Goal: Information Seeking & Learning: Check status

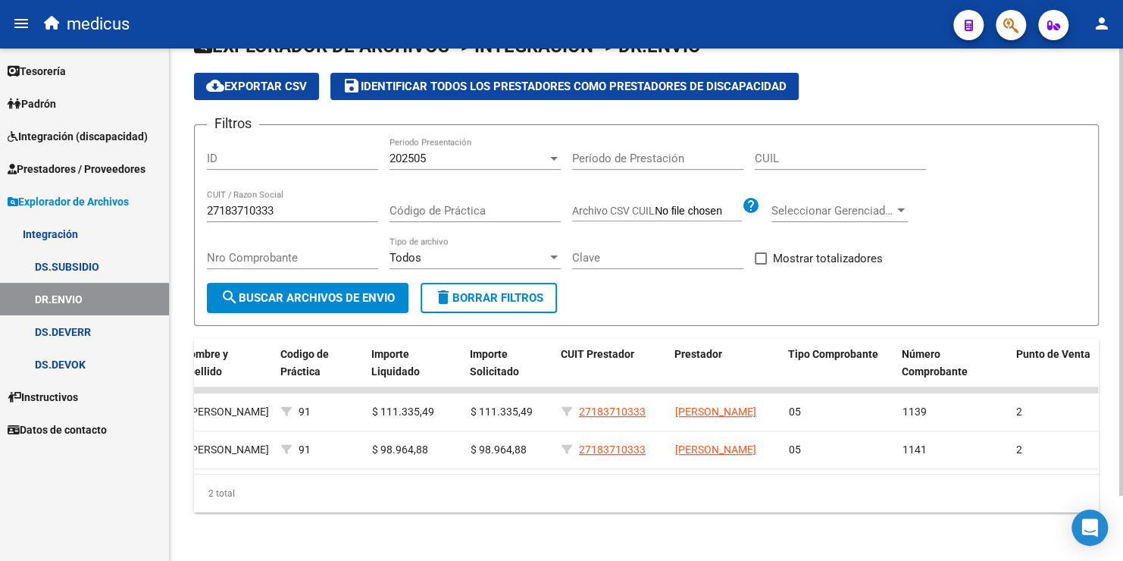
scroll to position [0, 618]
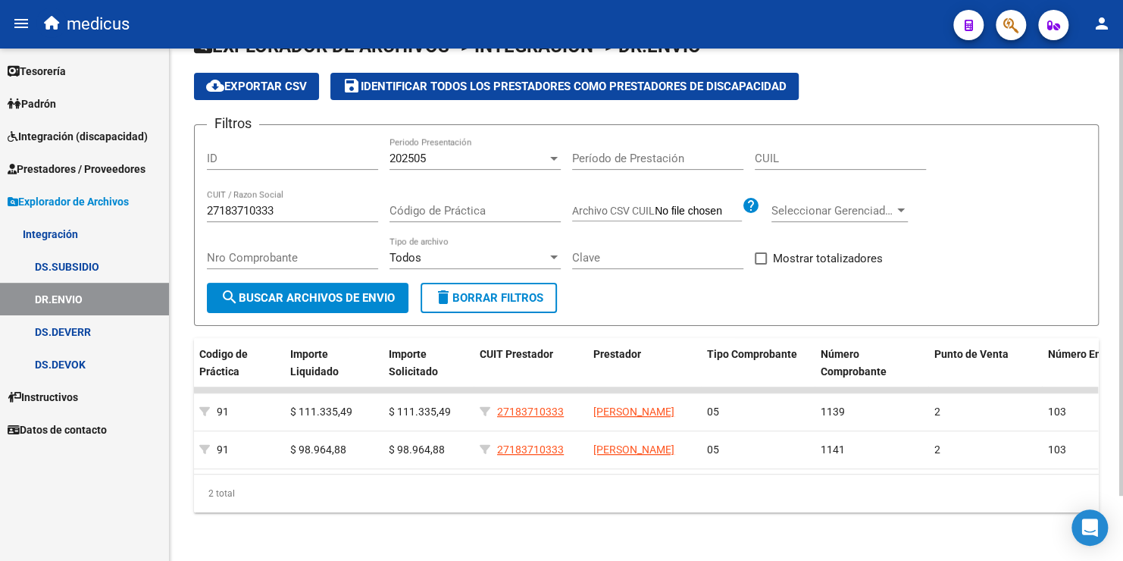
click at [268, 80] on span "cloud_download Exportar CSV" at bounding box center [256, 87] width 101 height 14
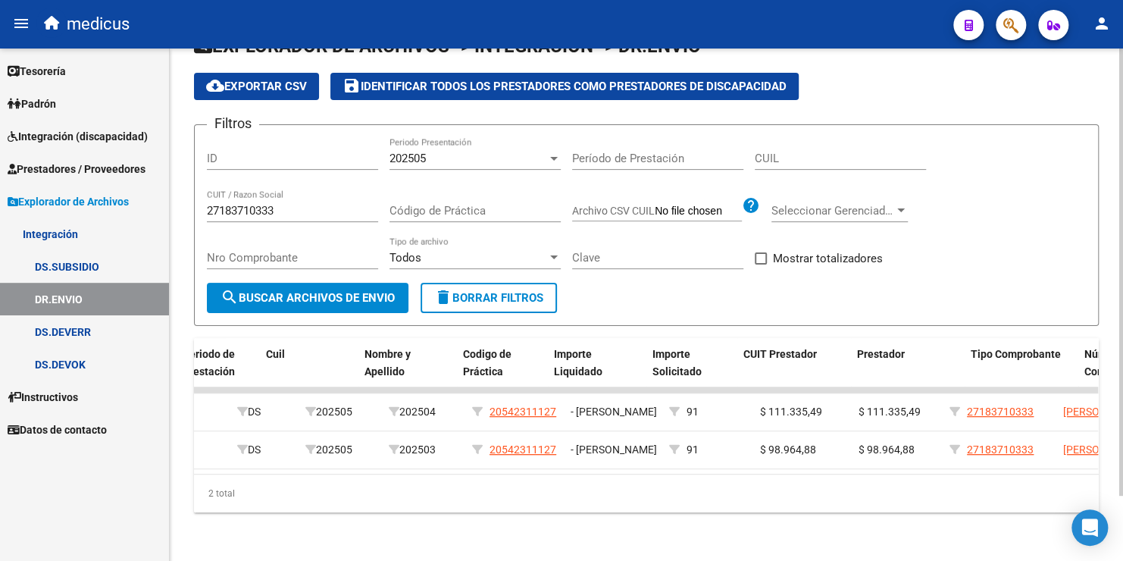
scroll to position [0, 0]
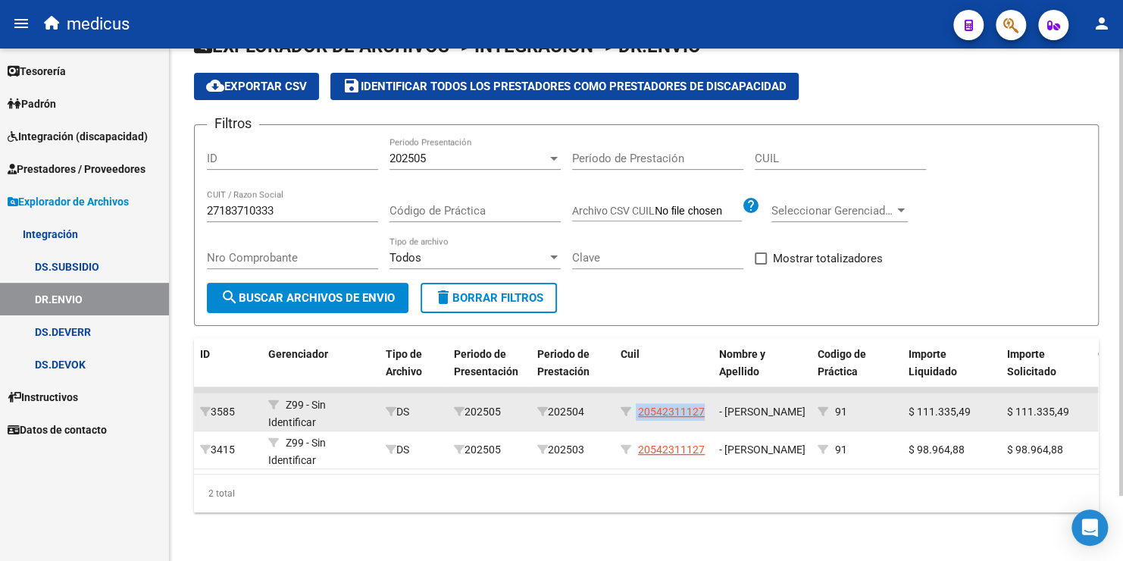
drag, startPoint x: 707, startPoint y: 398, endPoint x: 635, endPoint y: 414, distance: 73.7
click at [635, 414] on datatable-body-cell "20542311127" at bounding box center [664, 411] width 99 height 37
copy div "20542311127"
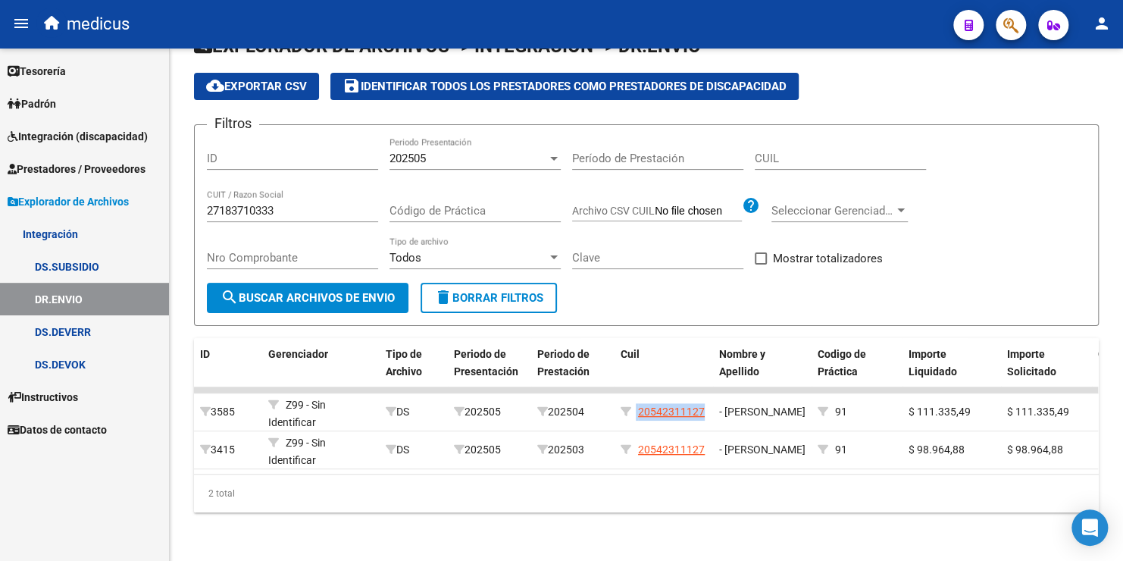
click at [72, 271] on link "DS.SUBSIDIO" at bounding box center [84, 266] width 169 height 33
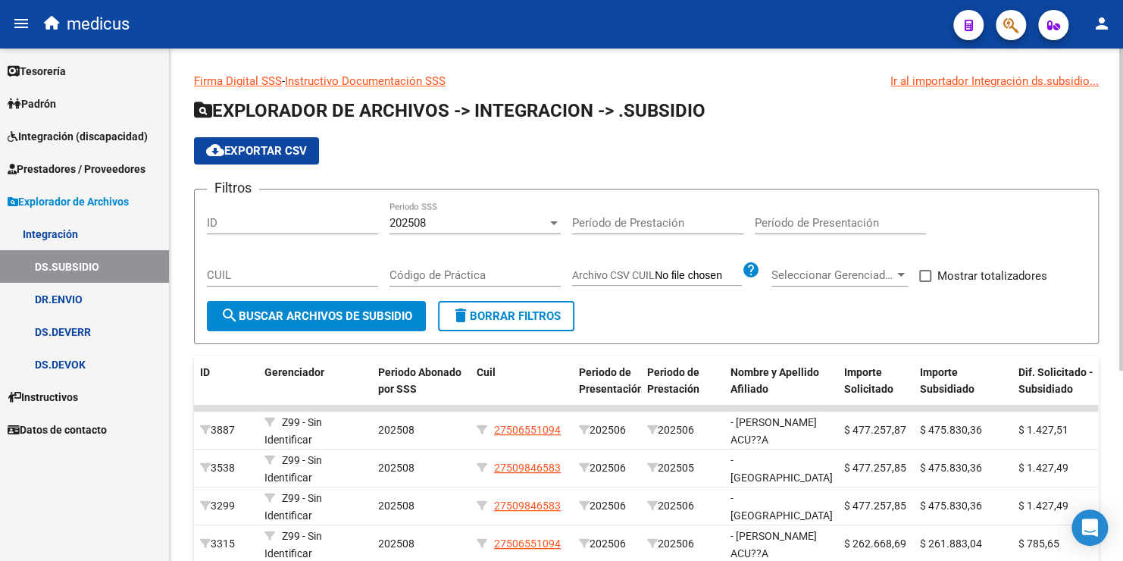
click at [465, 227] on div "202508" at bounding box center [469, 223] width 158 height 14
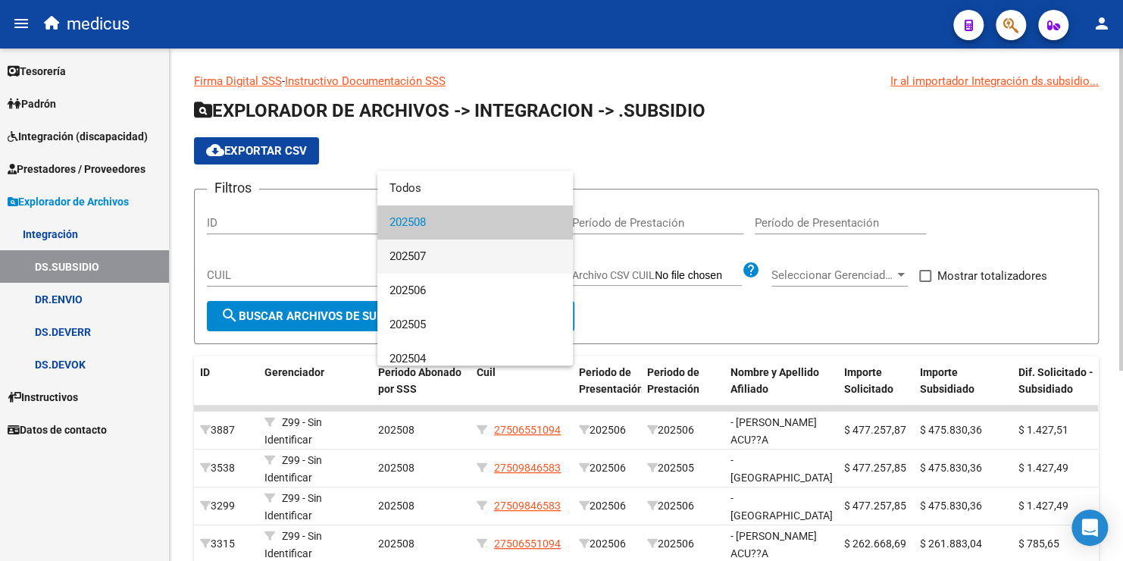
drag, startPoint x: 451, startPoint y: 252, endPoint x: 440, endPoint y: 252, distance: 11.4
click at [451, 252] on span "202507" at bounding box center [475, 256] width 171 height 34
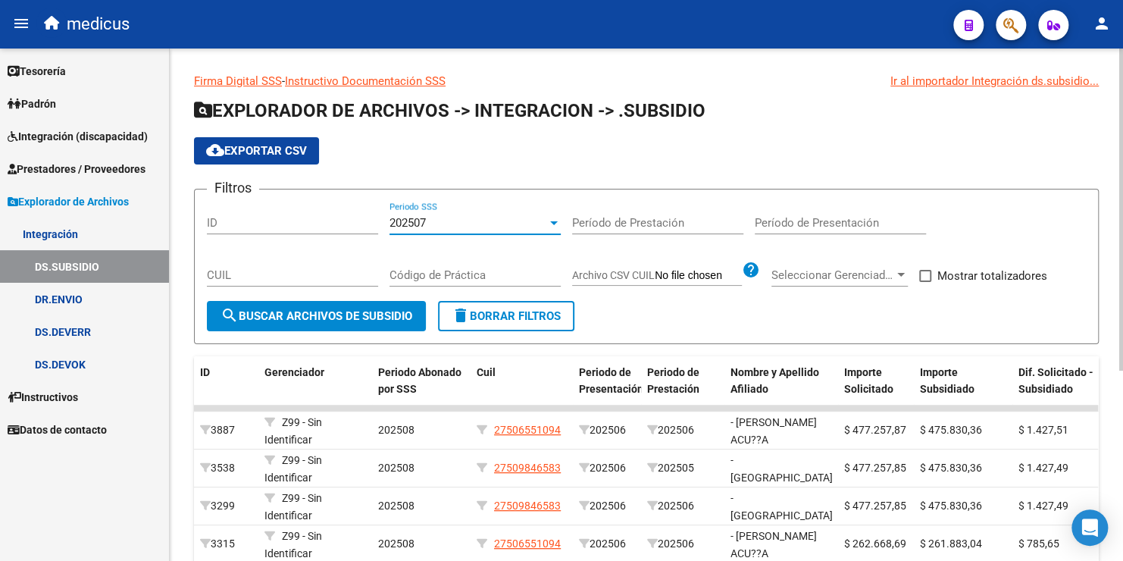
click at [432, 224] on div "202507" at bounding box center [469, 223] width 158 height 14
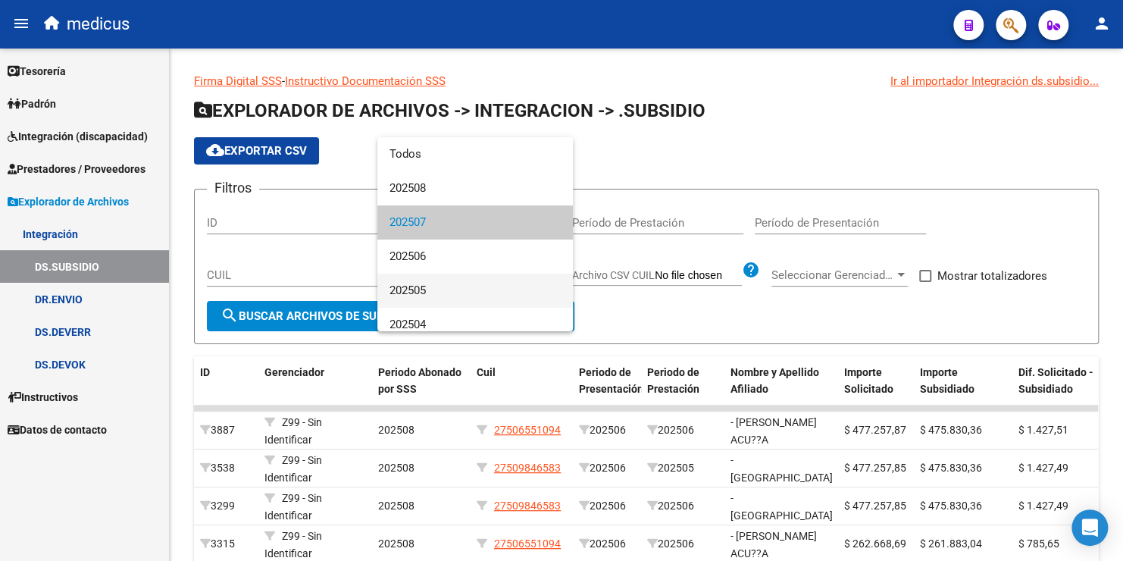
click at [423, 291] on span "202505" at bounding box center [475, 291] width 171 height 34
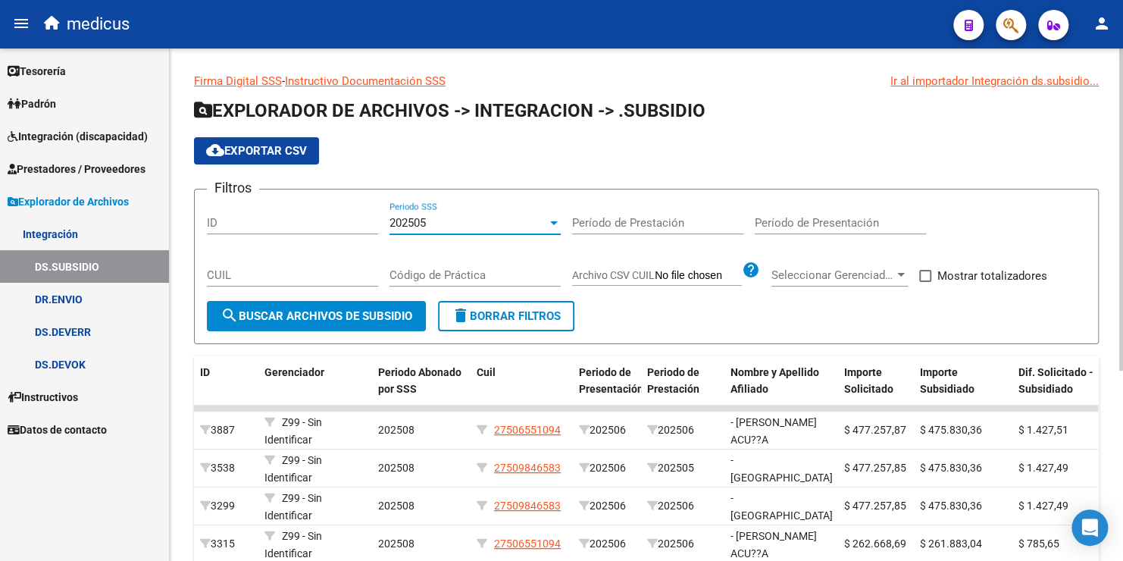
click at [270, 268] on input "CUIL" at bounding box center [292, 275] width 171 height 14
paste input "20-54231112-7"
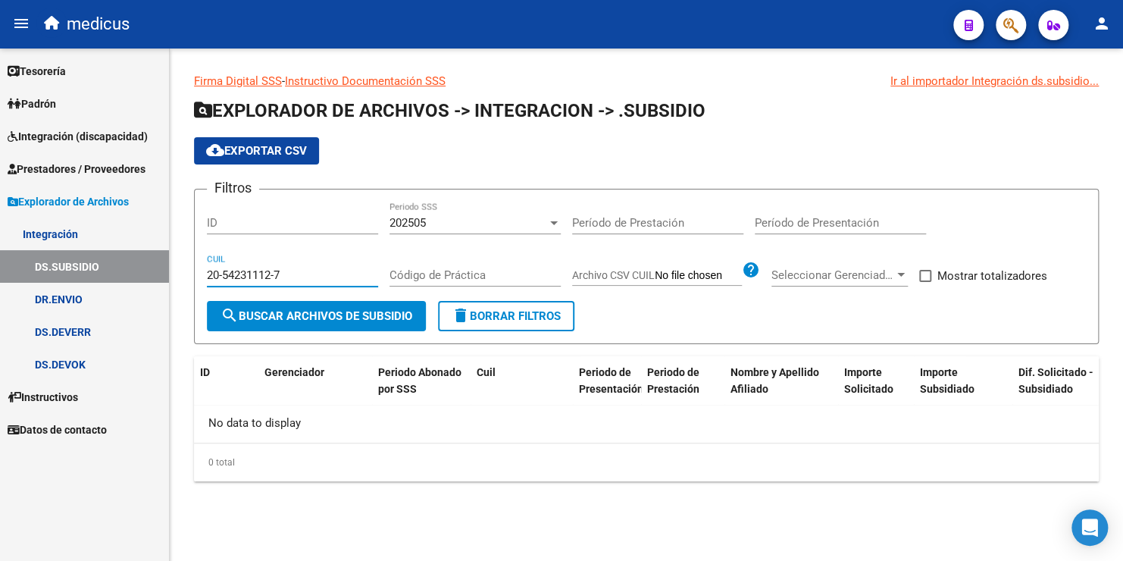
type input "20-54231112-7"
click at [410, 227] on span "202505" at bounding box center [408, 223] width 36 height 14
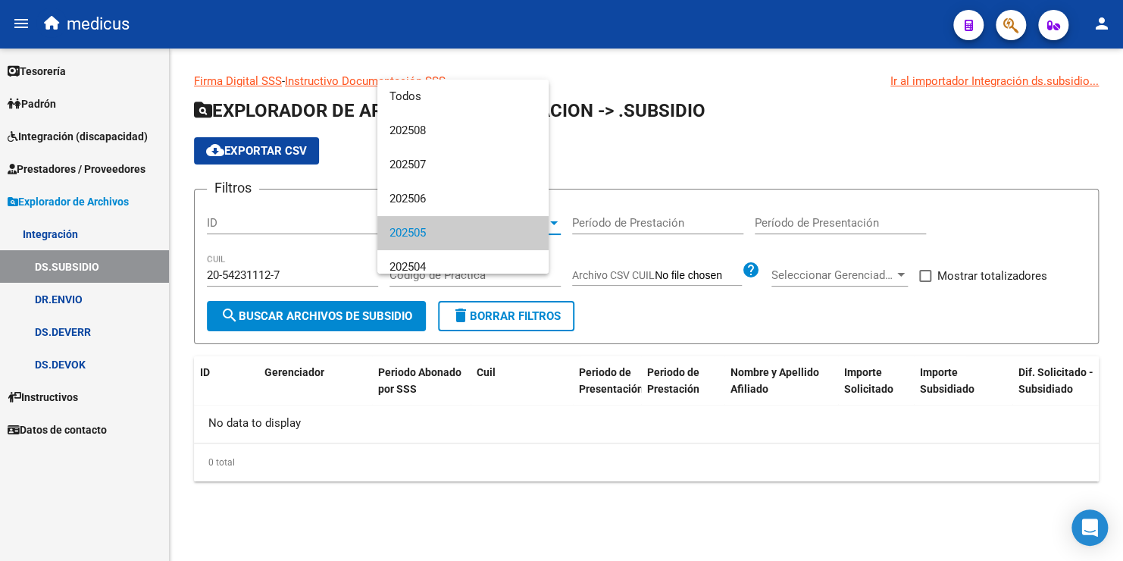
scroll to position [11, 0]
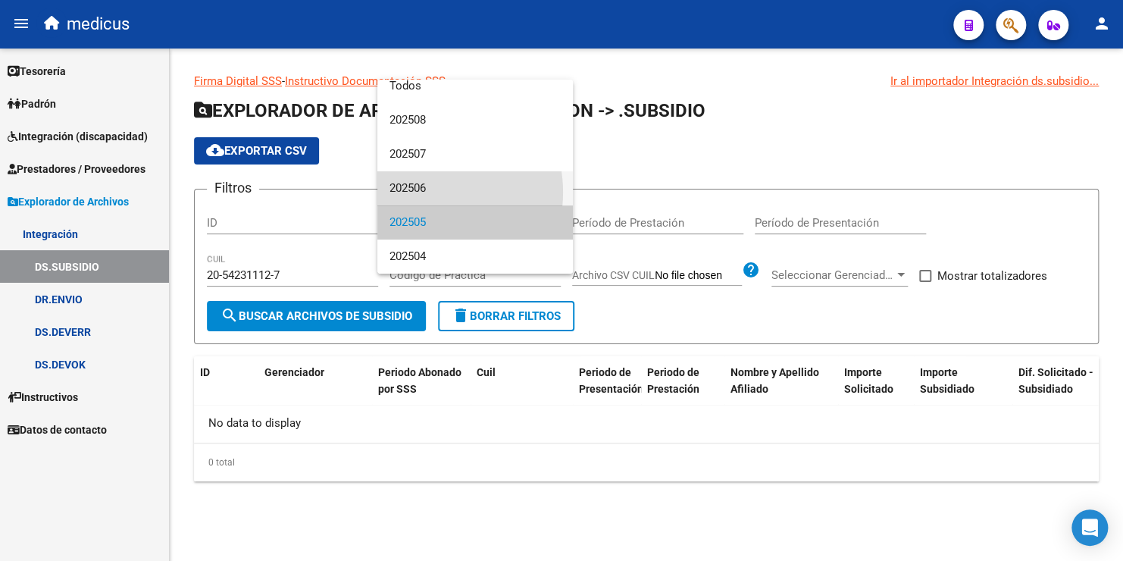
click at [421, 194] on span "202506" at bounding box center [475, 188] width 171 height 34
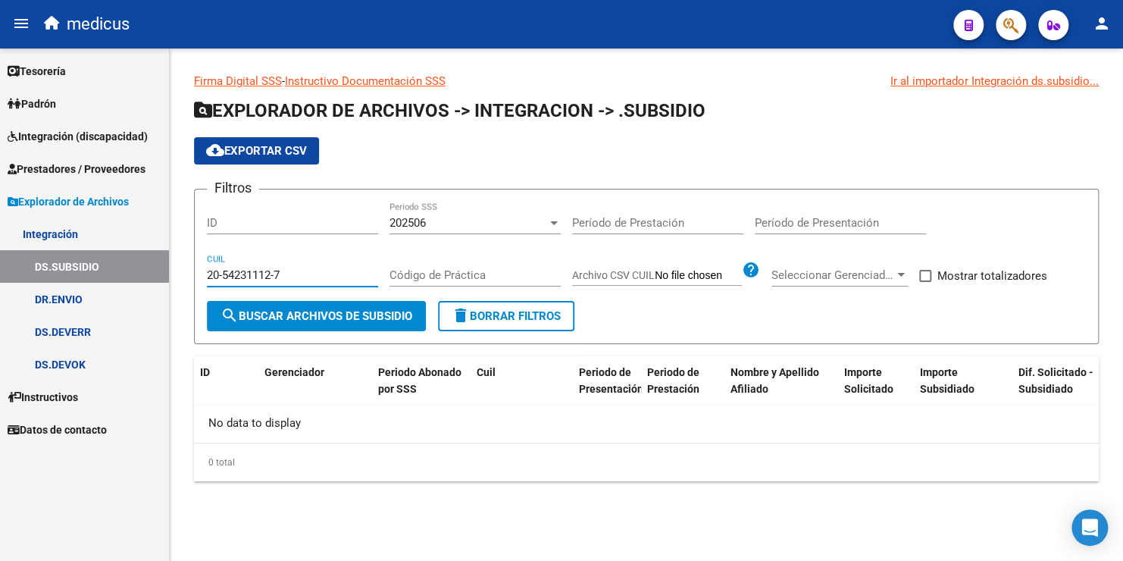
click at [296, 274] on input "20-54231112-7" at bounding box center [292, 275] width 171 height 14
click at [437, 218] on div "202506" at bounding box center [469, 223] width 158 height 14
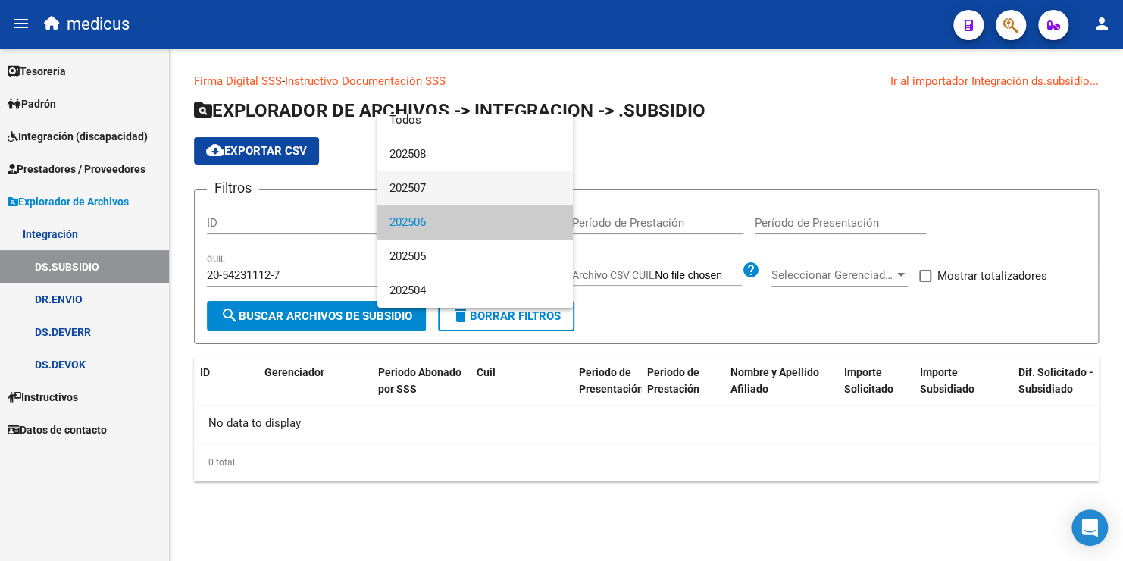
click at [440, 186] on span "202507" at bounding box center [475, 188] width 171 height 34
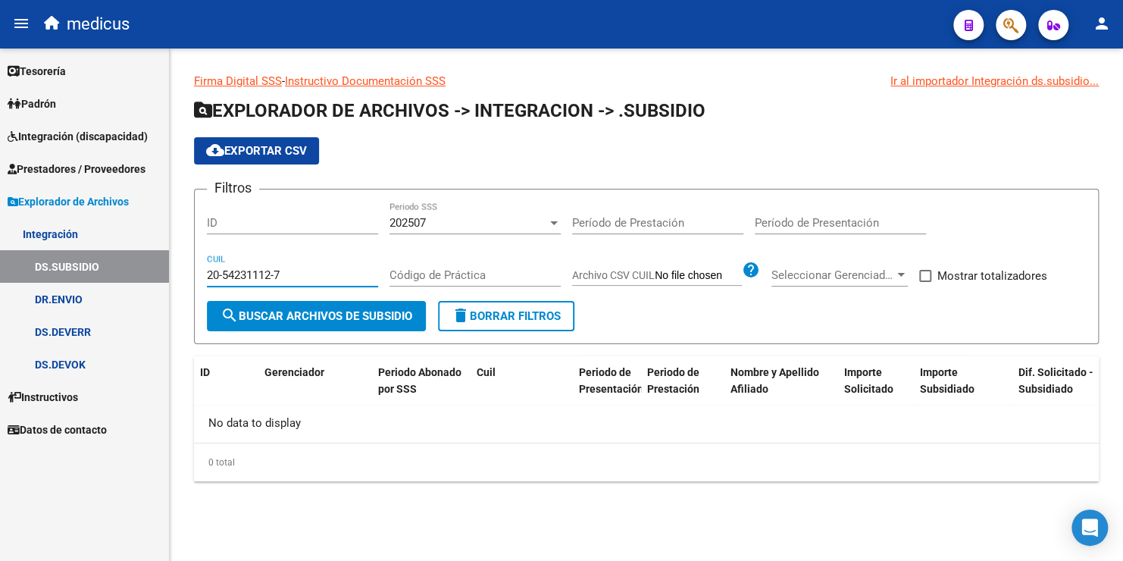
click at [319, 278] on input "20-54231112-7" at bounding box center [292, 275] width 171 height 14
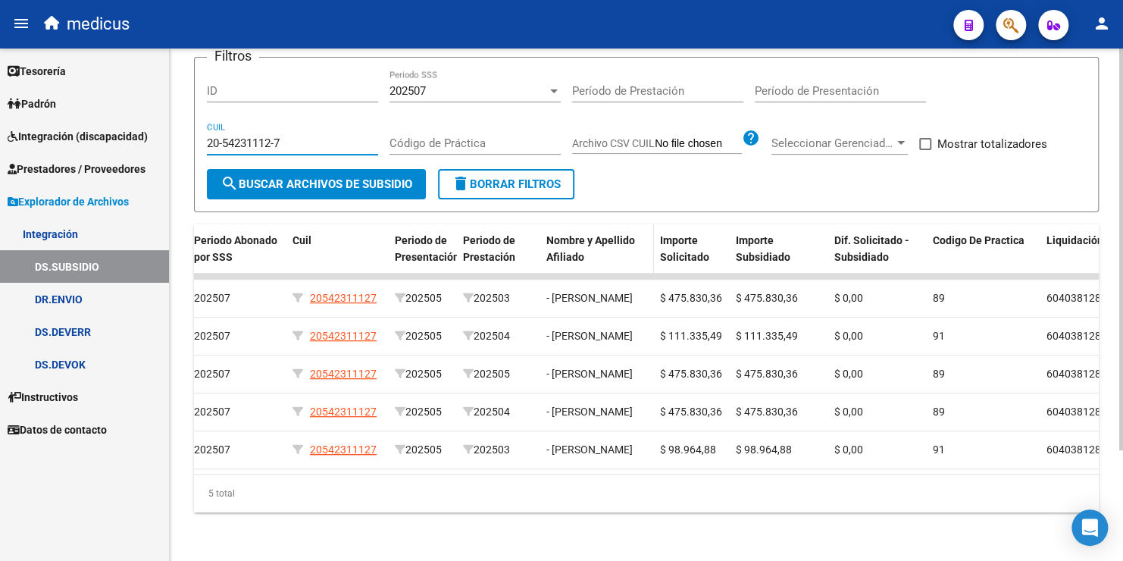
scroll to position [65, 0]
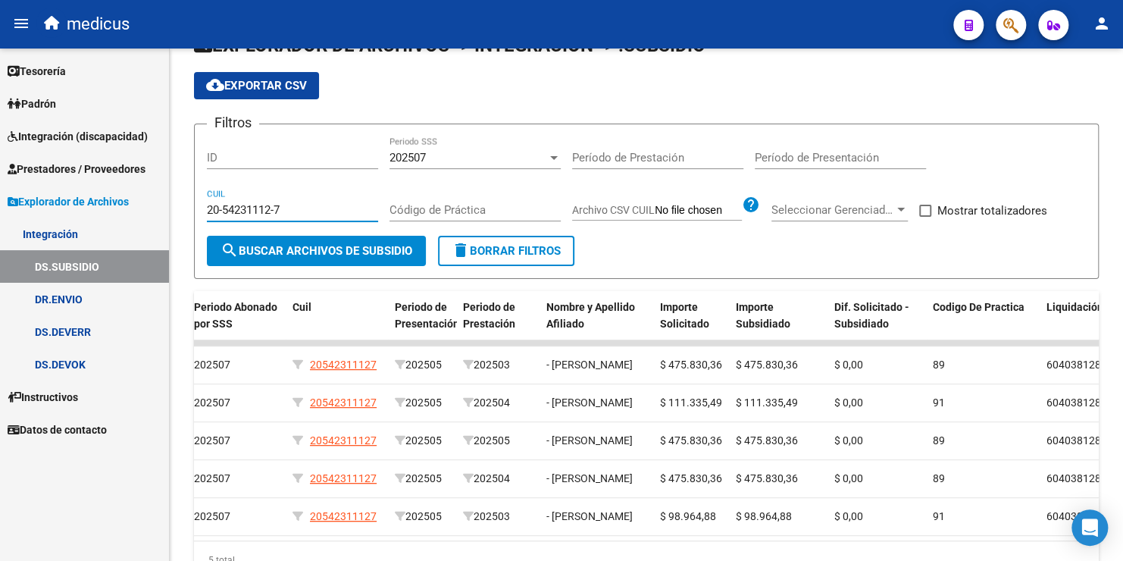
drag, startPoint x: 298, startPoint y: 206, endPoint x: 37, endPoint y: 194, distance: 261.0
click at [37, 194] on mat-sidenav-container "Firma Express Tesorería Extractos Procesados (csv) Extractos Originales (pdf) P…" at bounding box center [561, 305] width 1123 height 512
click at [70, 302] on link "DR.ENVIO" at bounding box center [84, 299] width 169 height 33
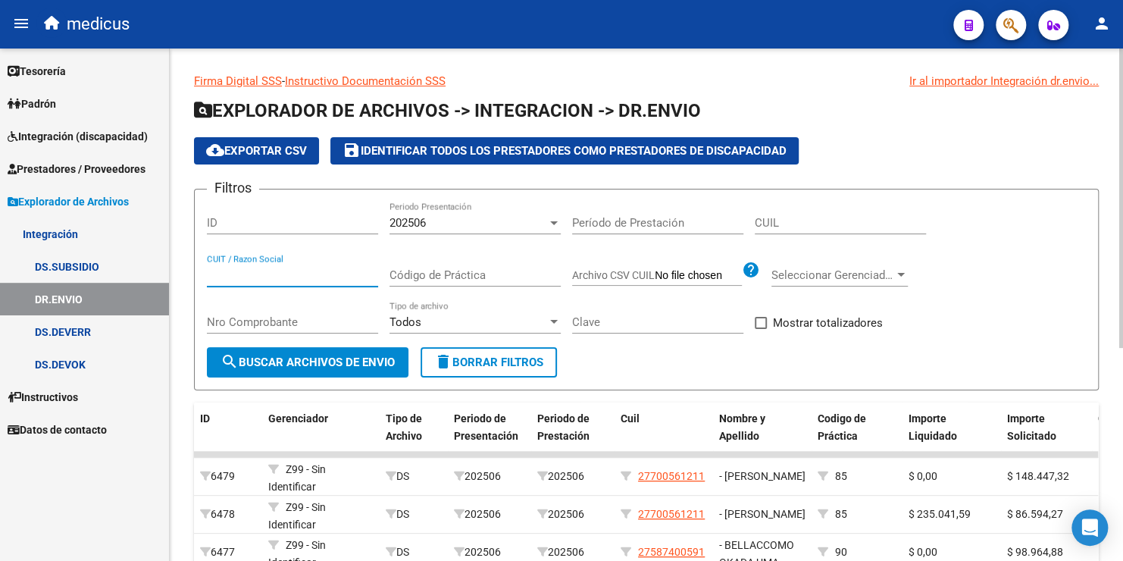
click at [282, 271] on input "CUIT / Razon Social" at bounding box center [292, 275] width 171 height 14
click at [286, 268] on input "CUIT / Razon Social" at bounding box center [292, 275] width 171 height 14
type input "33709081239"
click at [368, 355] on span "search Buscar Archivos de Envio" at bounding box center [308, 362] width 174 height 14
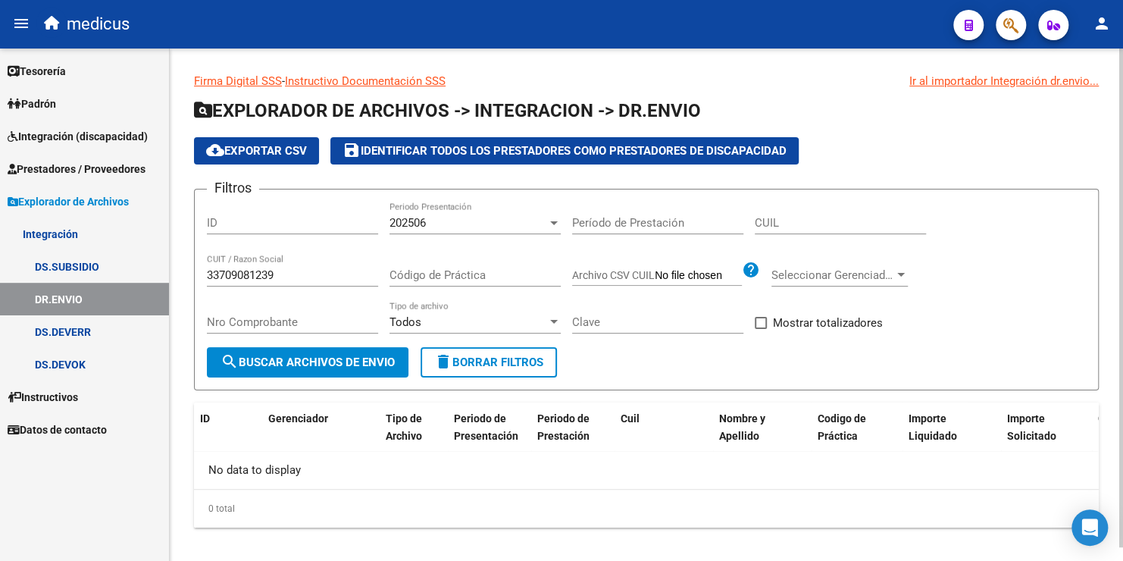
click at [456, 230] on div "202506 Periodo Presentación" at bounding box center [475, 225] width 171 height 47
drag, startPoint x: 456, startPoint y: 230, endPoint x: 430, endPoint y: 228, distance: 26.6
click at [430, 228] on div "202506" at bounding box center [469, 223] width 158 height 14
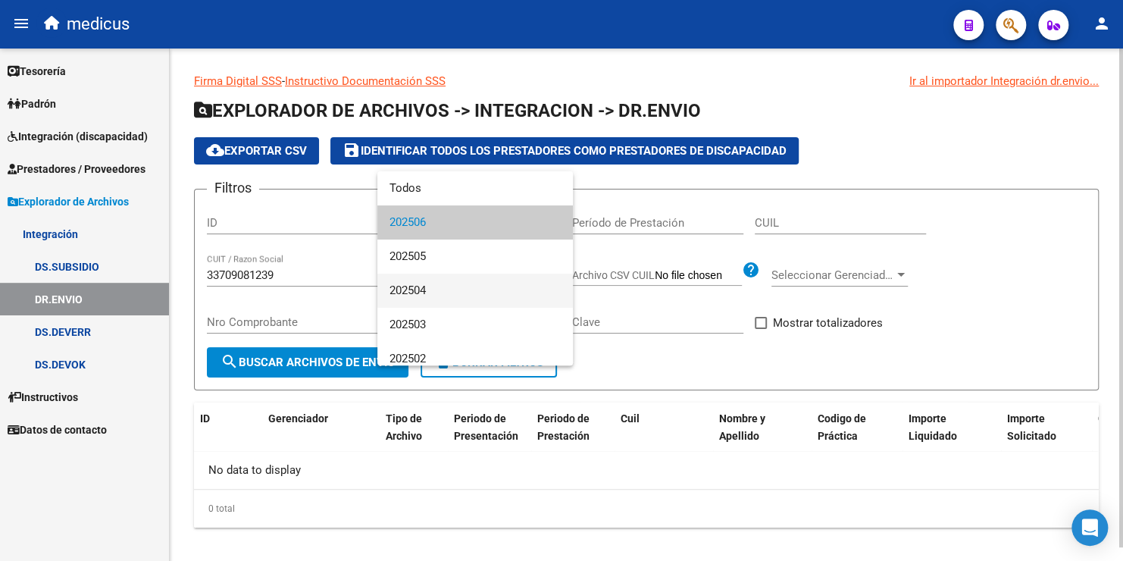
click at [427, 291] on span "202504" at bounding box center [475, 291] width 171 height 34
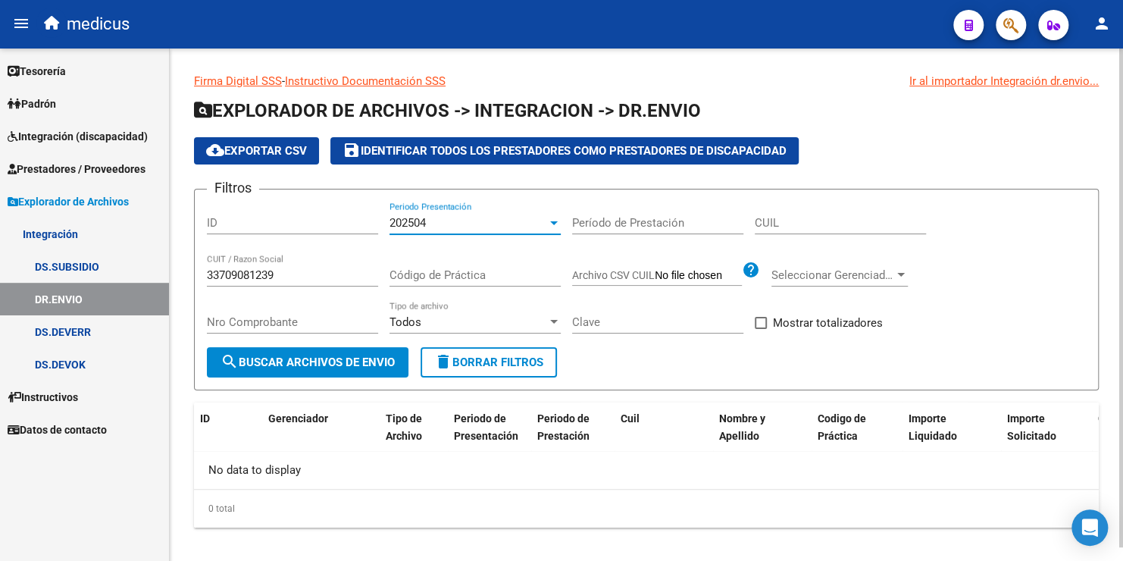
click at [331, 360] on span "search Buscar Archivos de Envio" at bounding box center [308, 362] width 174 height 14
click at [457, 221] on div "202504" at bounding box center [469, 223] width 158 height 14
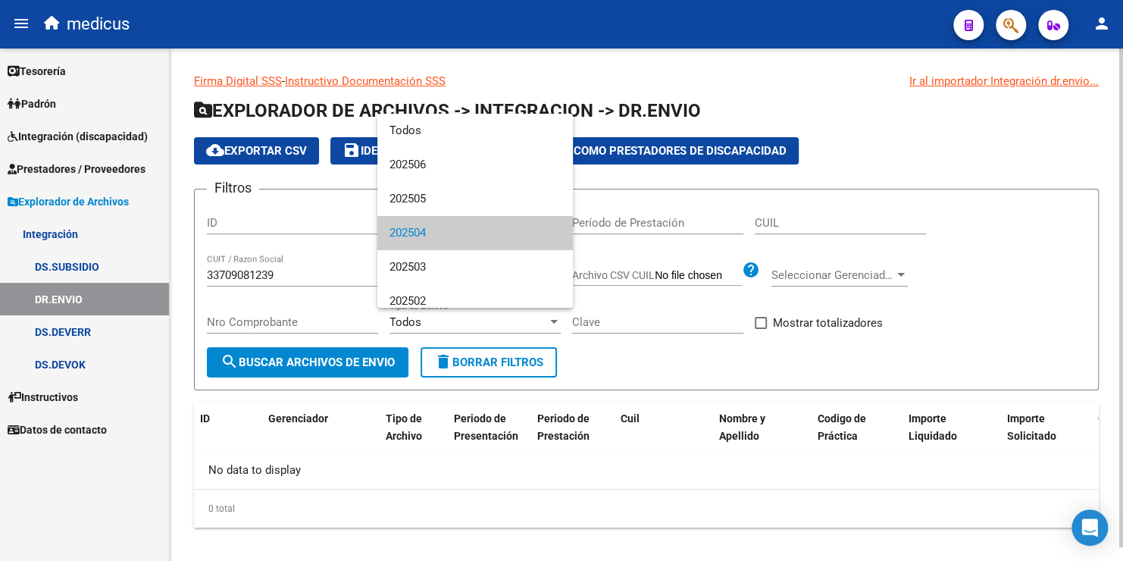
scroll to position [11, 0]
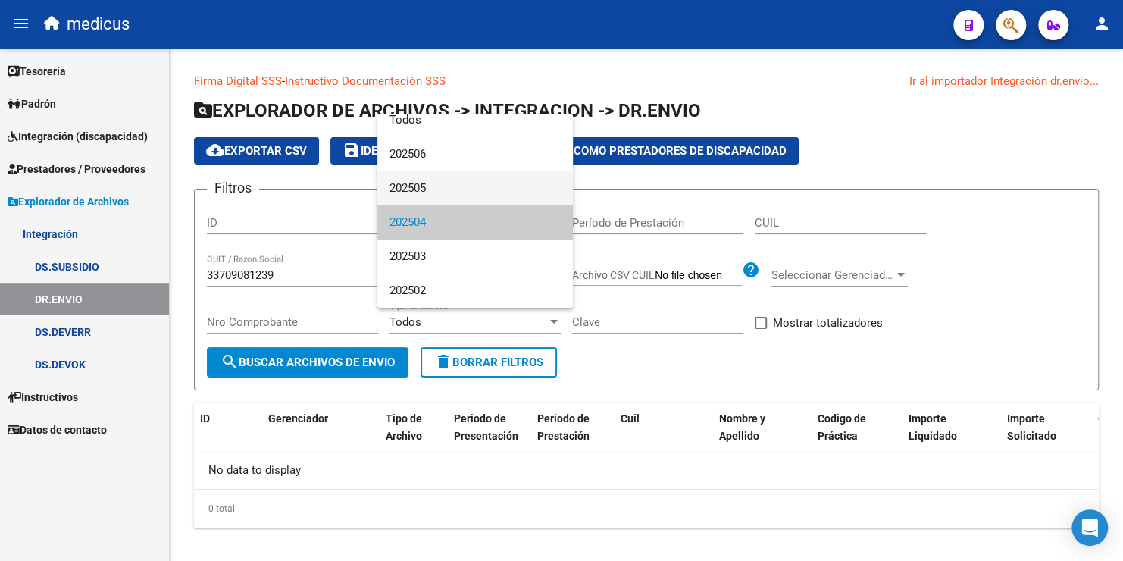
click at [447, 191] on span "202505" at bounding box center [475, 188] width 171 height 34
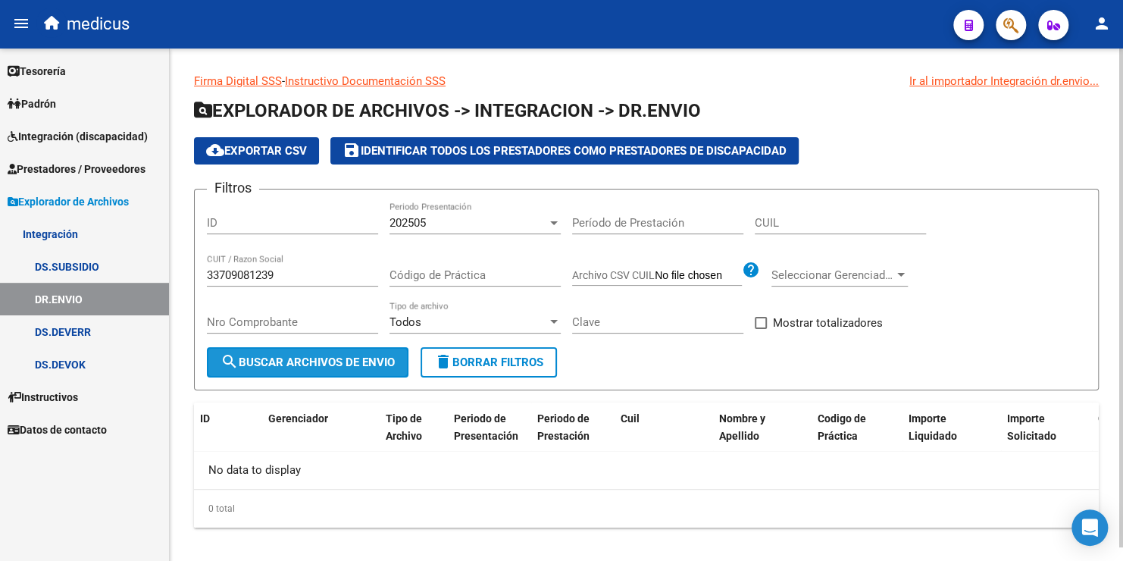
click at [362, 358] on span "search Buscar Archivos de Envio" at bounding box center [308, 362] width 174 height 14
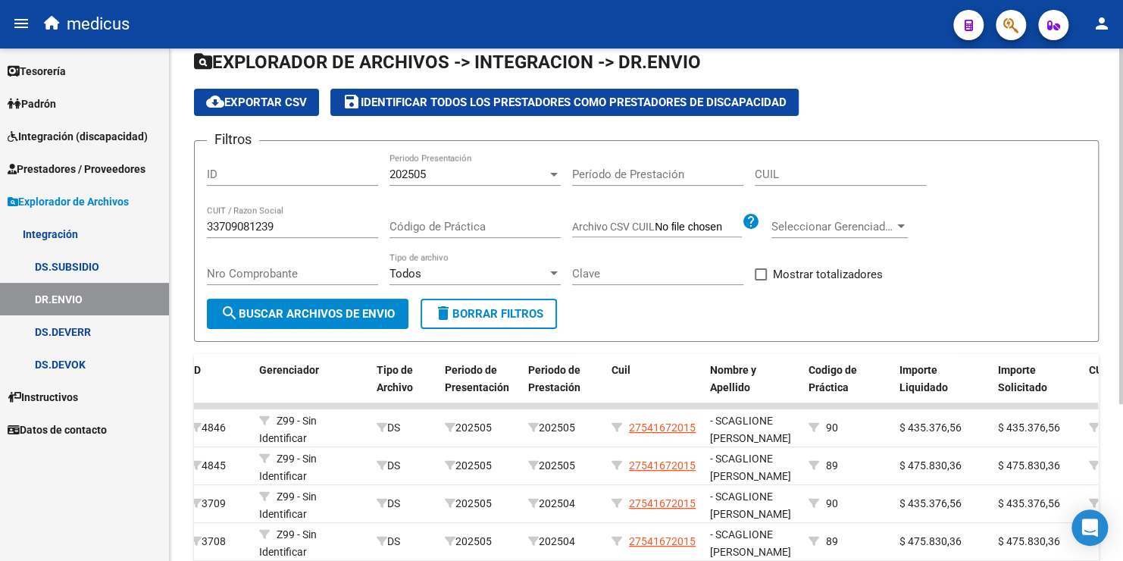
scroll to position [0, 0]
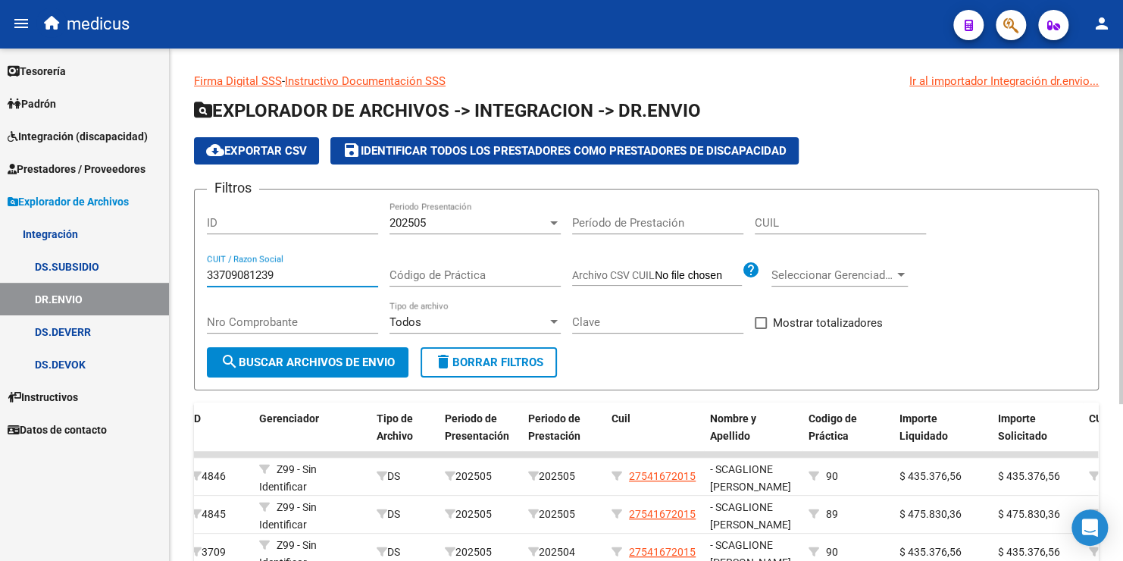
drag, startPoint x: 279, startPoint y: 273, endPoint x: 192, endPoint y: 274, distance: 87.2
click at [192, 274] on div "Firma Digital SSS - Instructivo Documentación SSS Ir al importador Integración …" at bounding box center [646, 413] width 953 height 728
click at [95, 269] on link "DS.SUBSIDIO" at bounding box center [84, 266] width 169 height 33
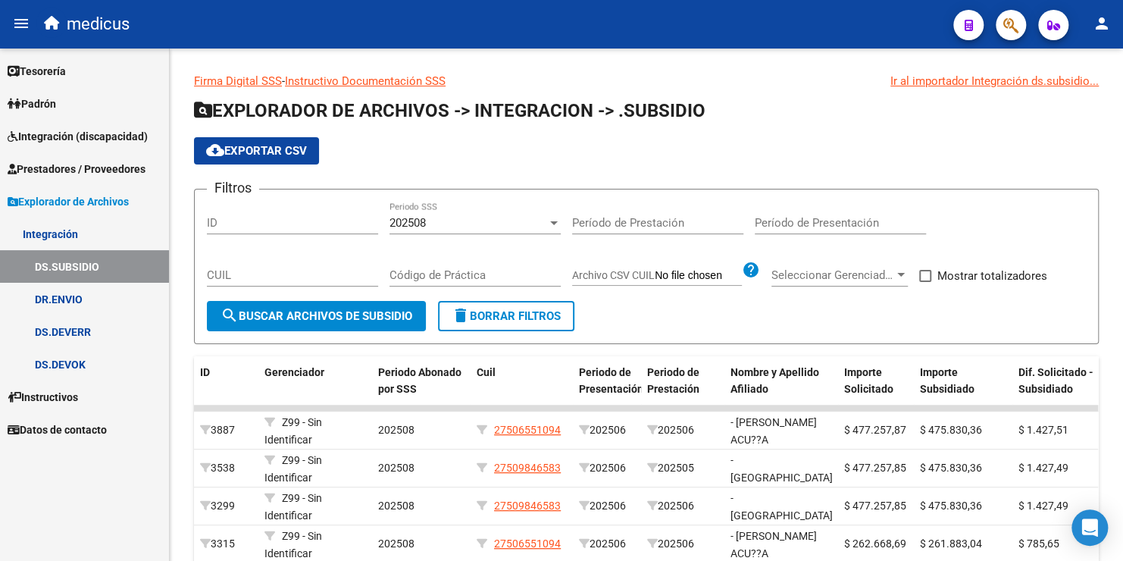
click at [67, 300] on link "DR.ENVIO" at bounding box center [84, 299] width 169 height 33
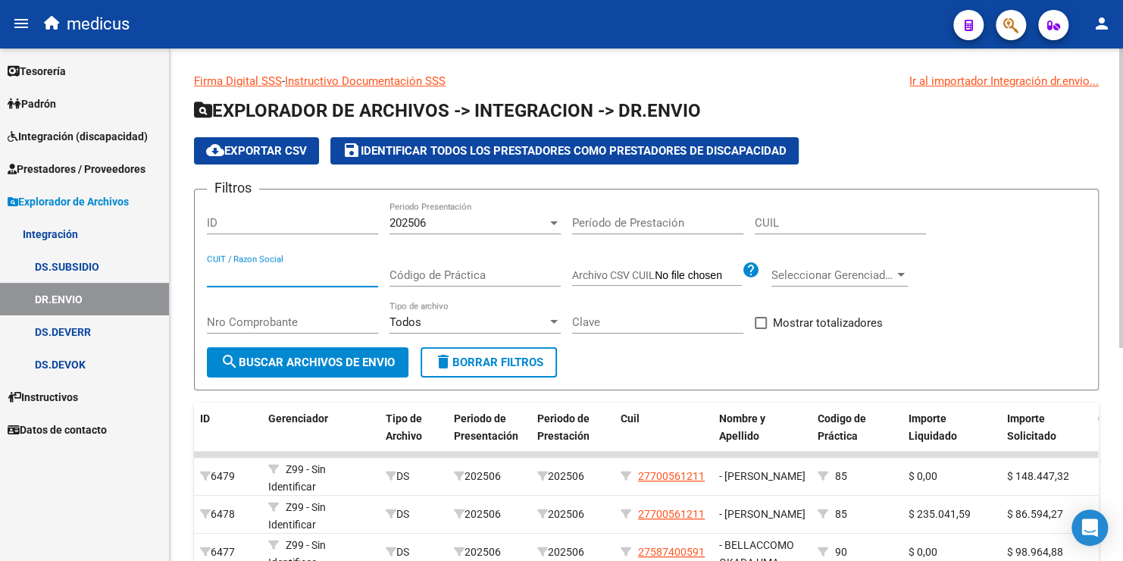
click at [252, 269] on input "CUIT / Razon Social" at bounding box center [292, 275] width 171 height 14
paste input "33709081239"
type input "33709081239"
click at [326, 366] on span "search Buscar Archivos de Envio" at bounding box center [308, 362] width 174 height 14
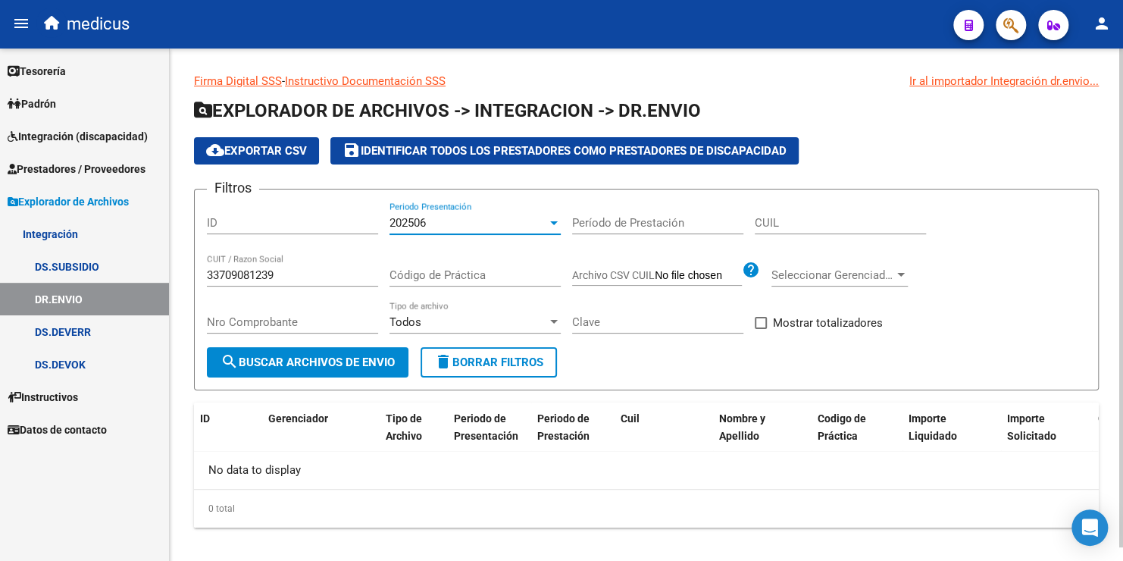
click at [457, 222] on div "202506" at bounding box center [469, 223] width 158 height 14
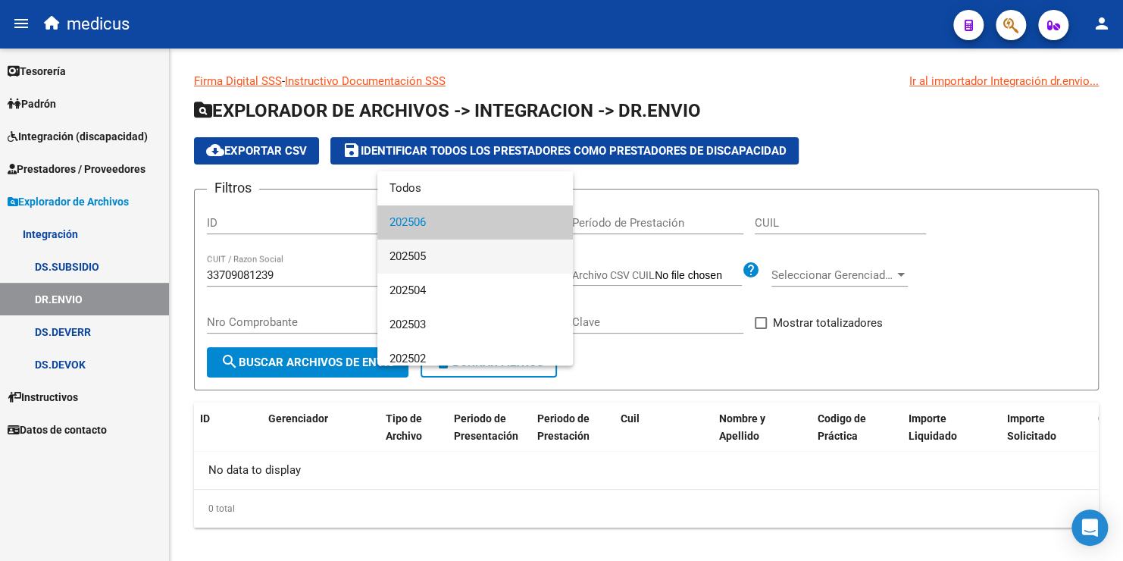
click at [442, 254] on span "202505" at bounding box center [475, 256] width 171 height 34
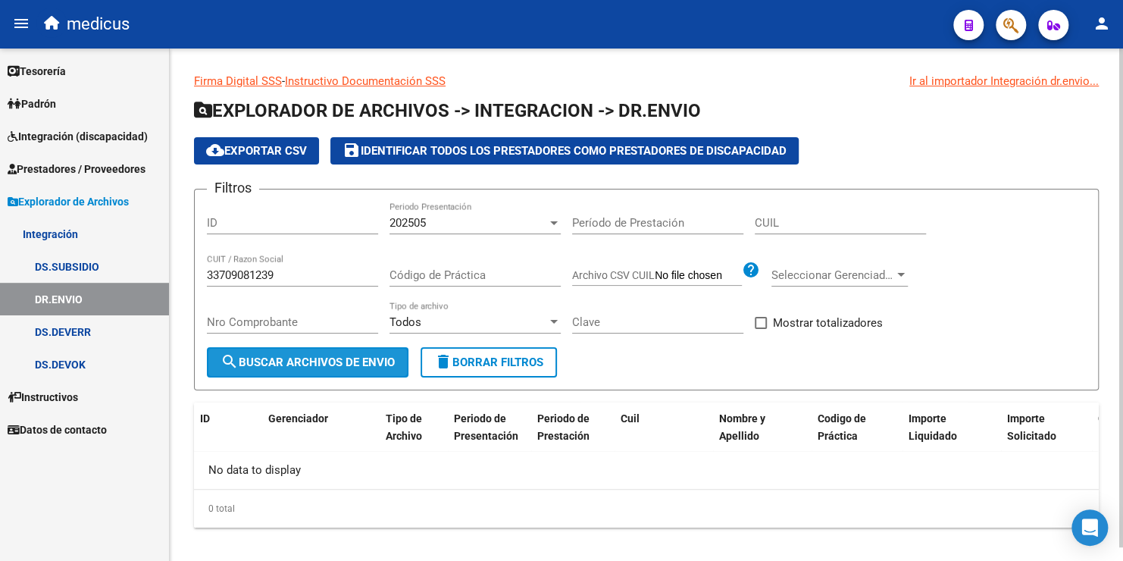
click at [331, 365] on span "search Buscar Archivos de Envio" at bounding box center [308, 362] width 174 height 14
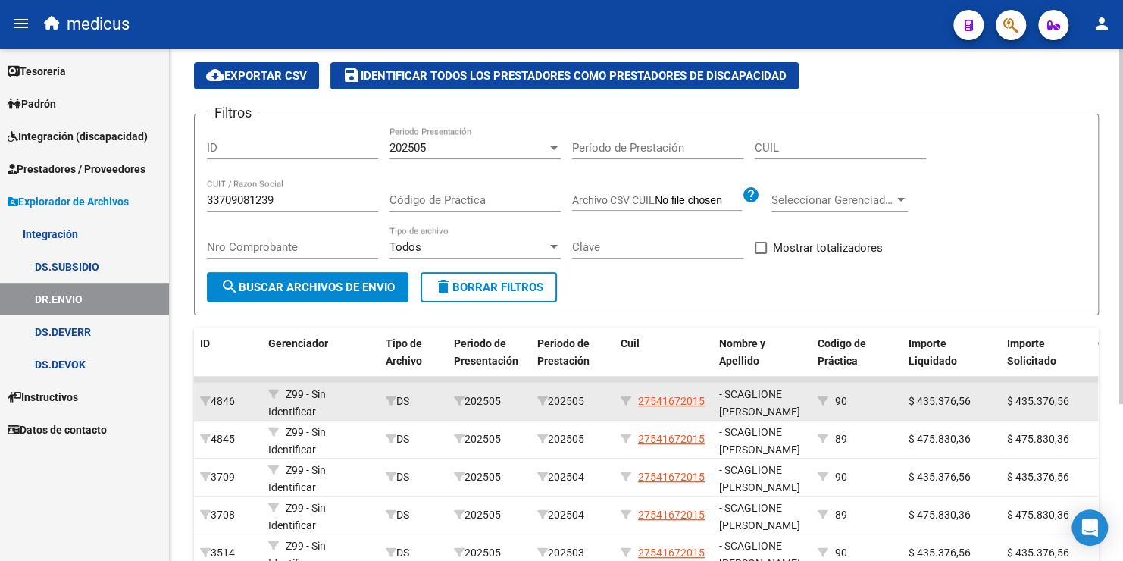
scroll to position [76, 0]
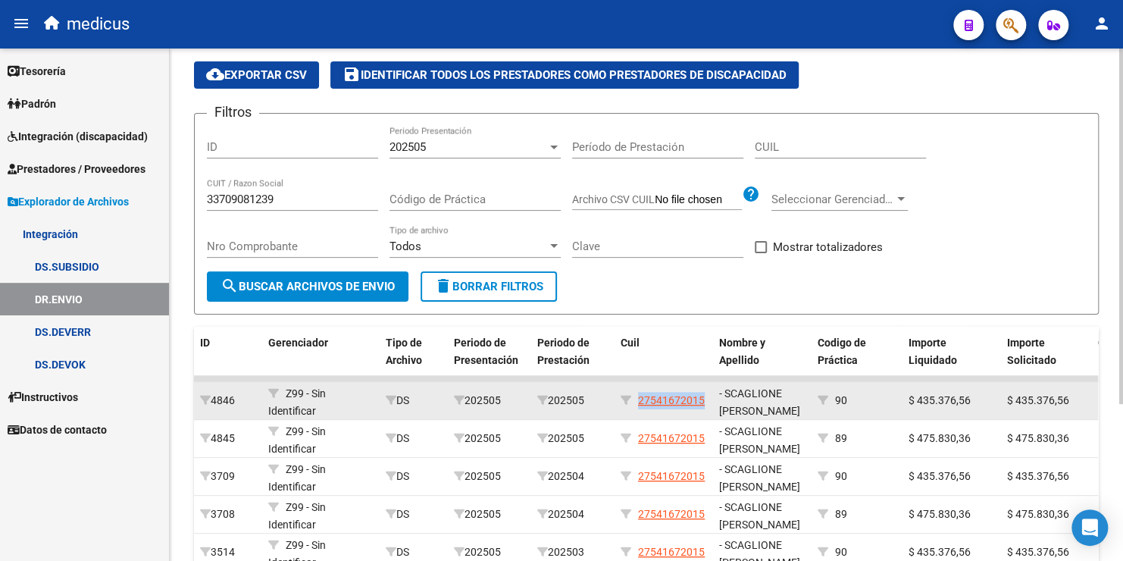
drag, startPoint x: 640, startPoint y: 398, endPoint x: 706, endPoint y: 400, distance: 66.0
click at [706, 400] on div "27541672015" at bounding box center [664, 400] width 86 height 17
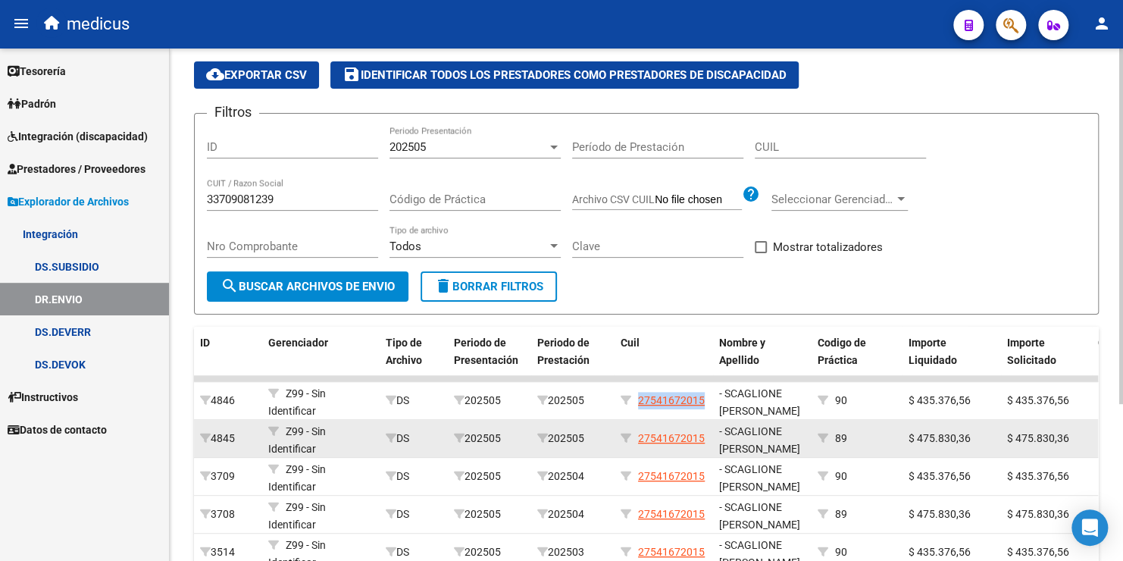
copy span "27541672015"
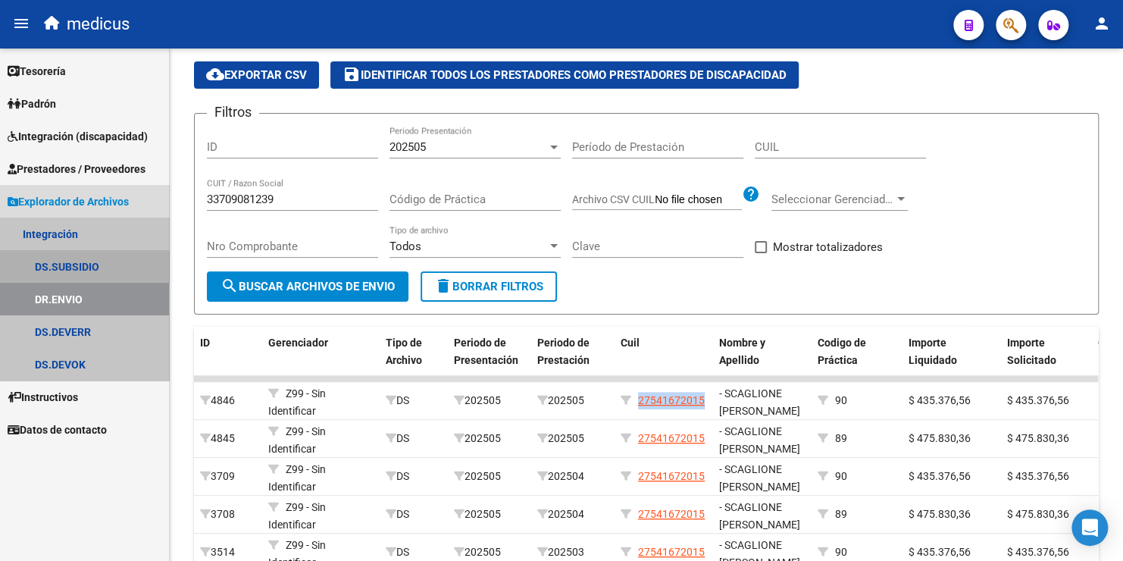
click at [70, 264] on link "DS.SUBSIDIO" at bounding box center [84, 266] width 169 height 33
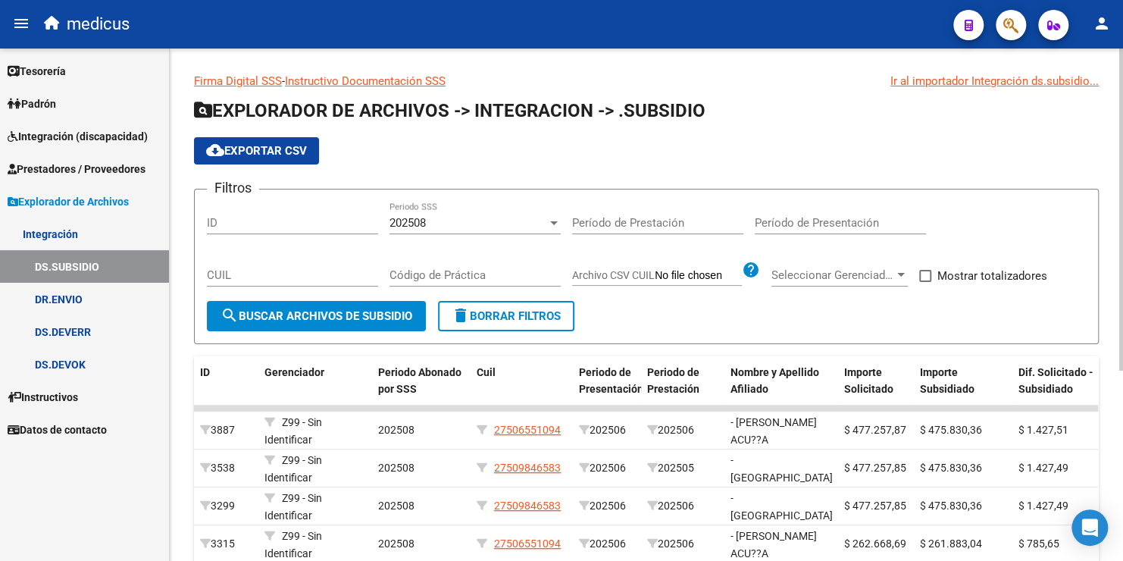
click at [315, 258] on div "CUIL" at bounding box center [292, 270] width 171 height 33
paste input "27-54167201-5"
type input "27-54167201-5"
click at [360, 313] on span "search Buscar Archivos de Subsidio" at bounding box center [317, 316] width 192 height 14
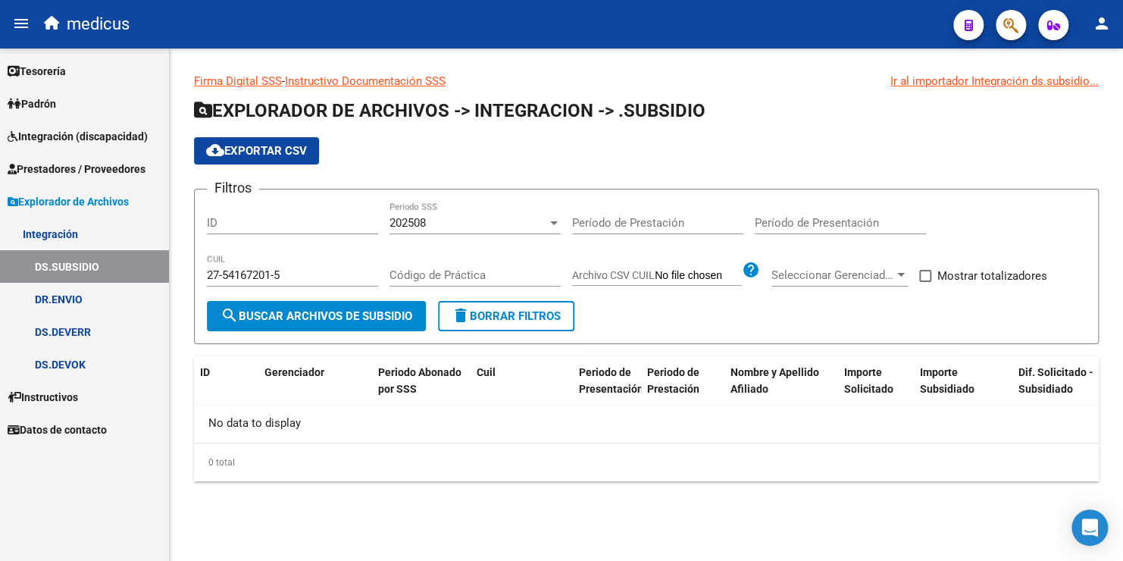
click at [523, 218] on div "202508" at bounding box center [469, 223] width 158 height 14
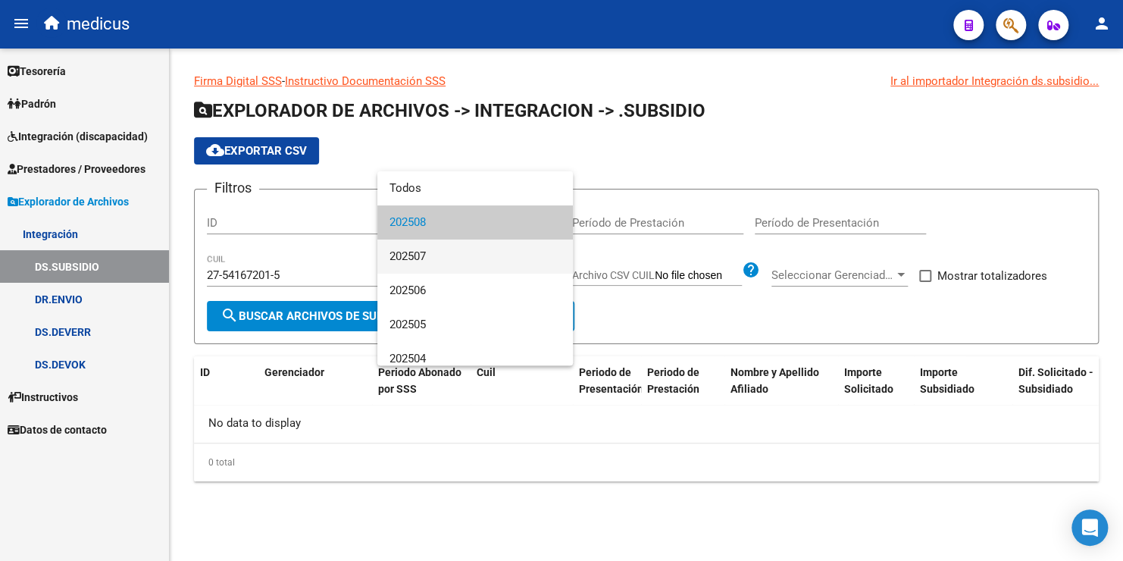
click at [480, 257] on span "202507" at bounding box center [475, 256] width 171 height 34
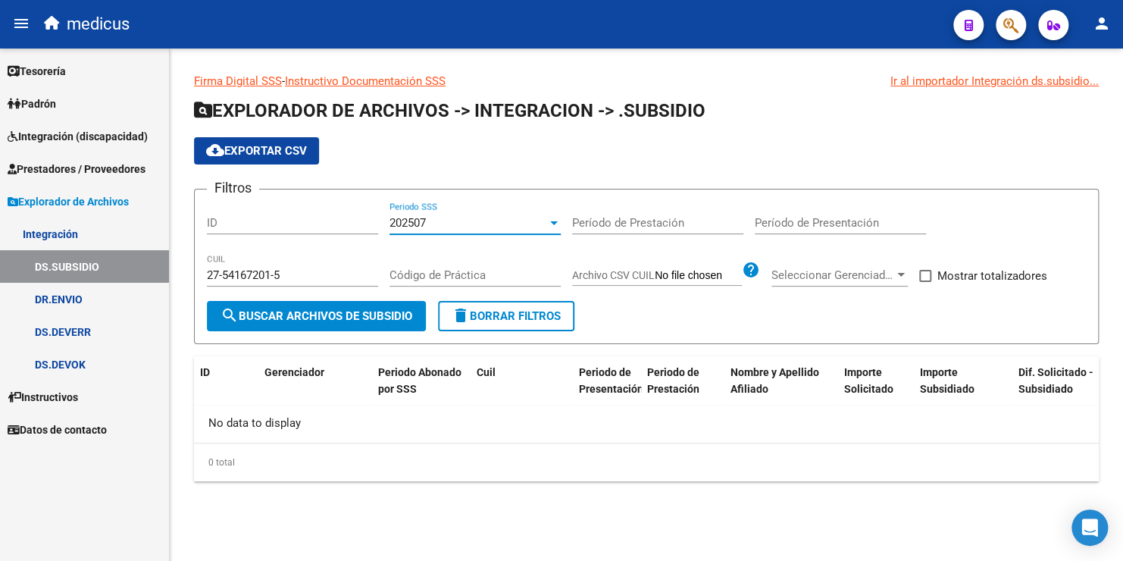
click at [326, 306] on button "search Buscar Archivos de Subsidio" at bounding box center [316, 316] width 219 height 30
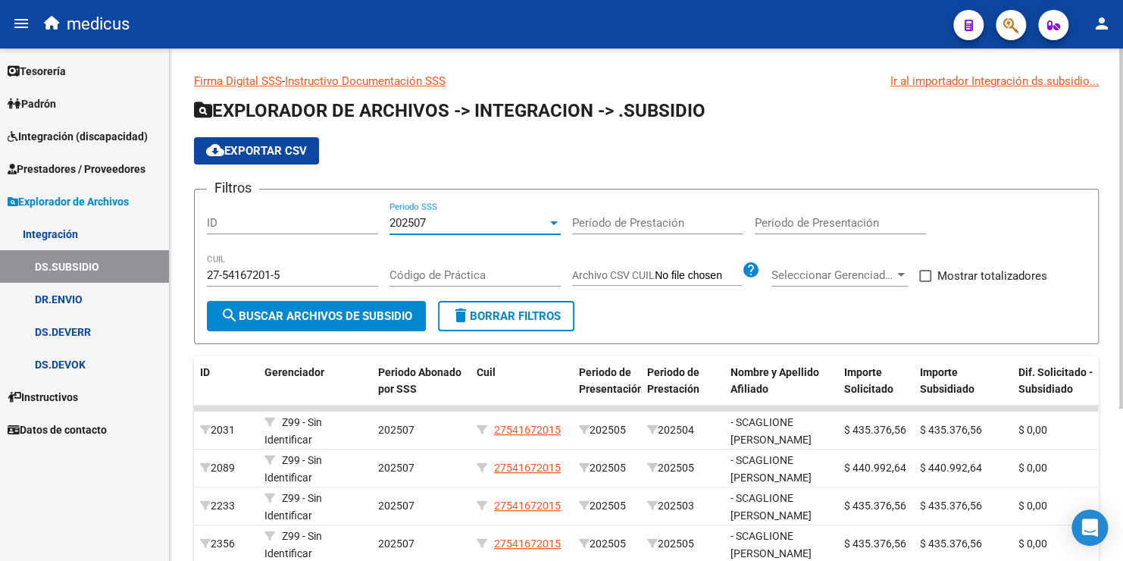
click at [516, 225] on div "202507" at bounding box center [469, 223] width 158 height 14
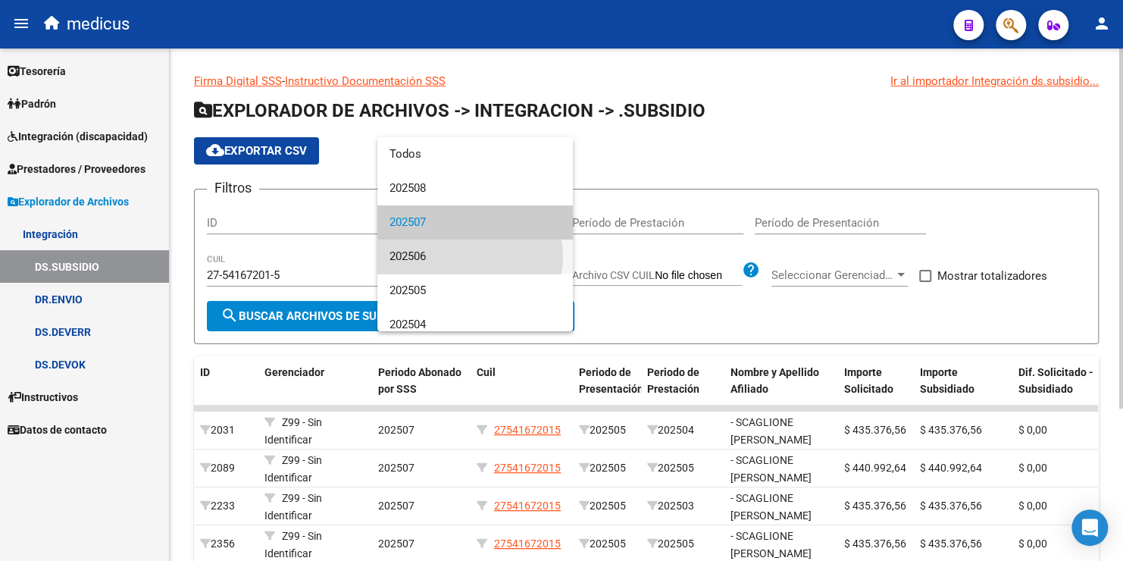
click at [466, 258] on span "202506" at bounding box center [475, 256] width 171 height 34
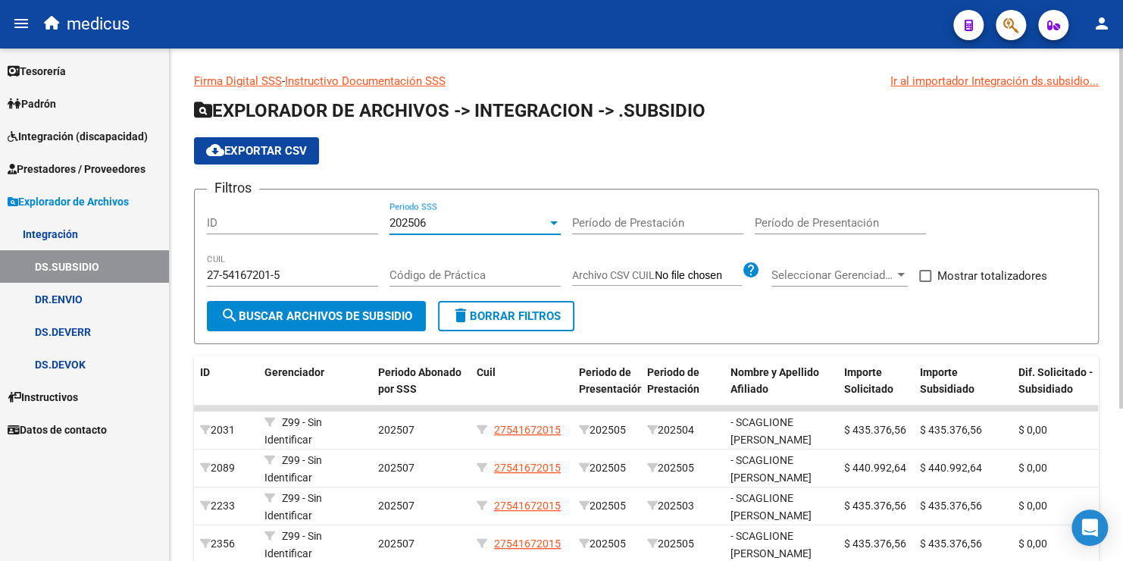
click at [369, 316] on span "search Buscar Archivos de Subsidio" at bounding box center [317, 316] width 192 height 14
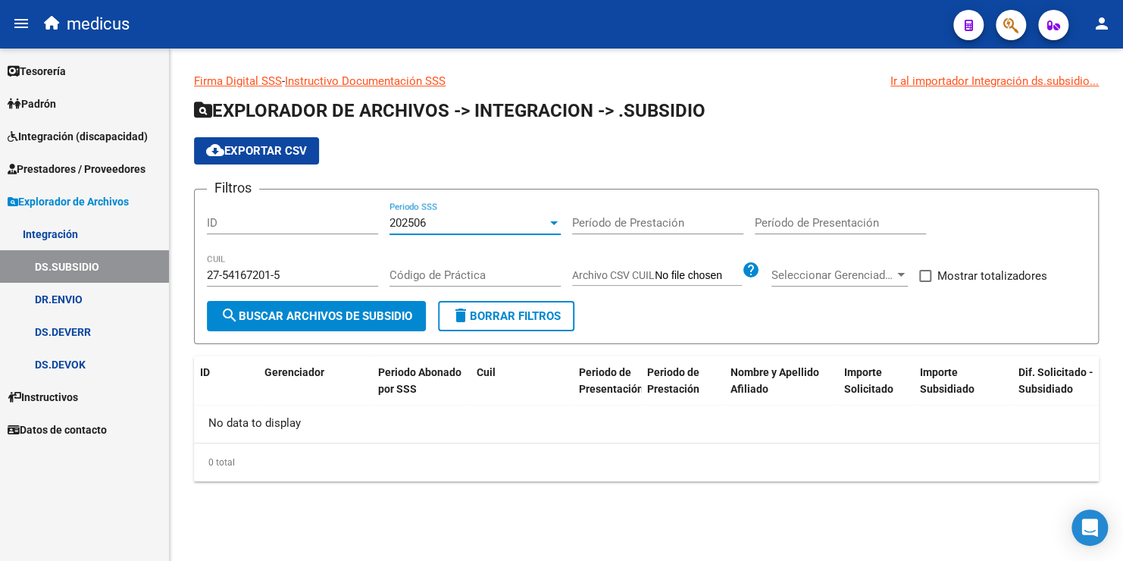
click at [440, 217] on div "202506" at bounding box center [469, 223] width 158 height 14
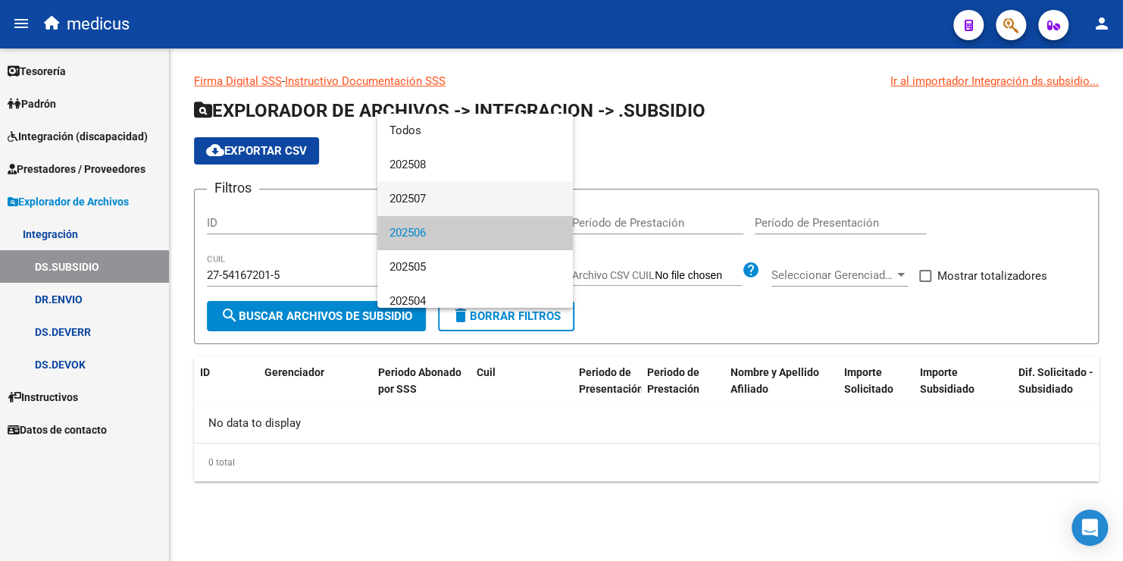
scroll to position [11, 0]
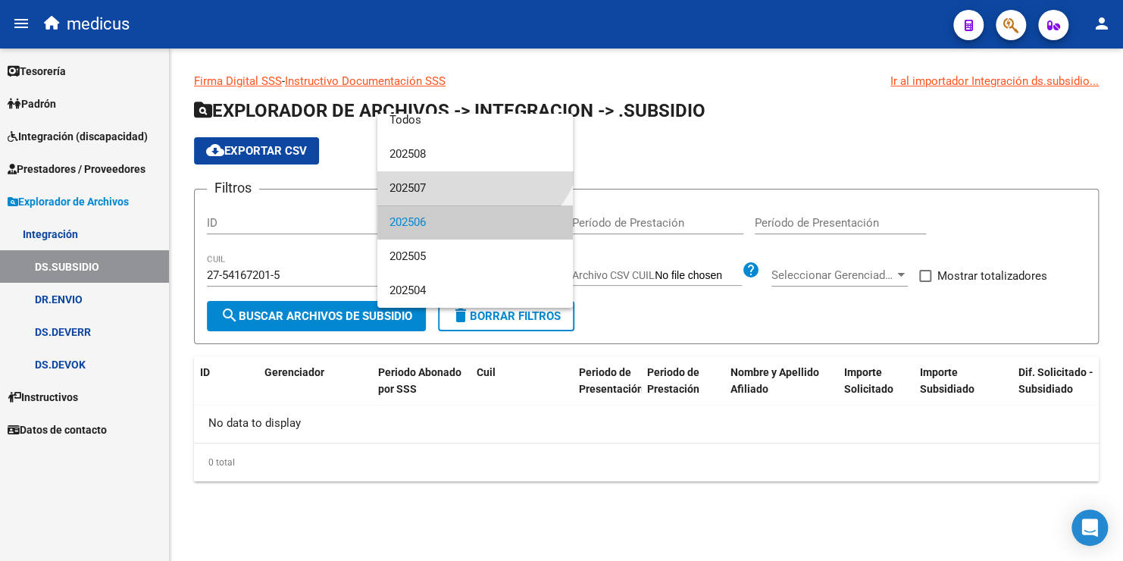
click at [446, 192] on span "202507" at bounding box center [475, 188] width 171 height 34
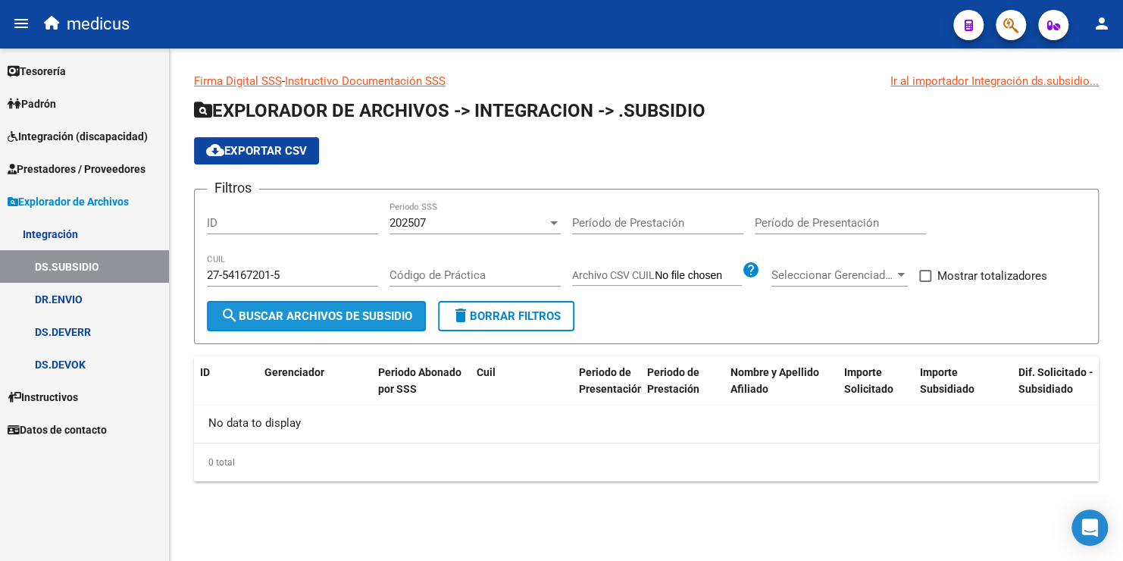
click at [365, 317] on span "search Buscar Archivos de Subsidio" at bounding box center [317, 316] width 192 height 14
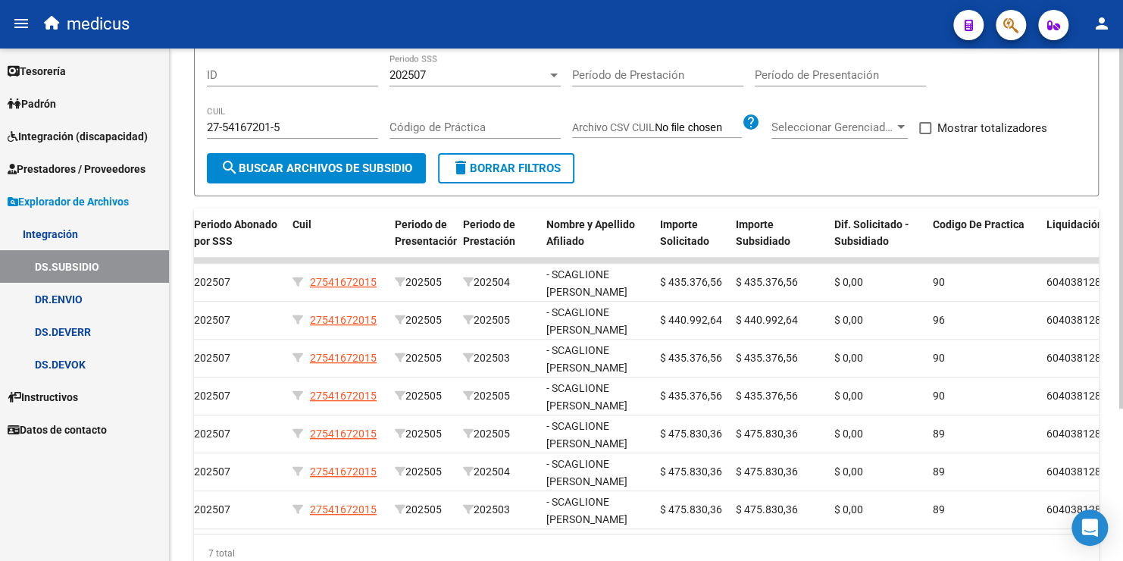
scroll to position [117, 0]
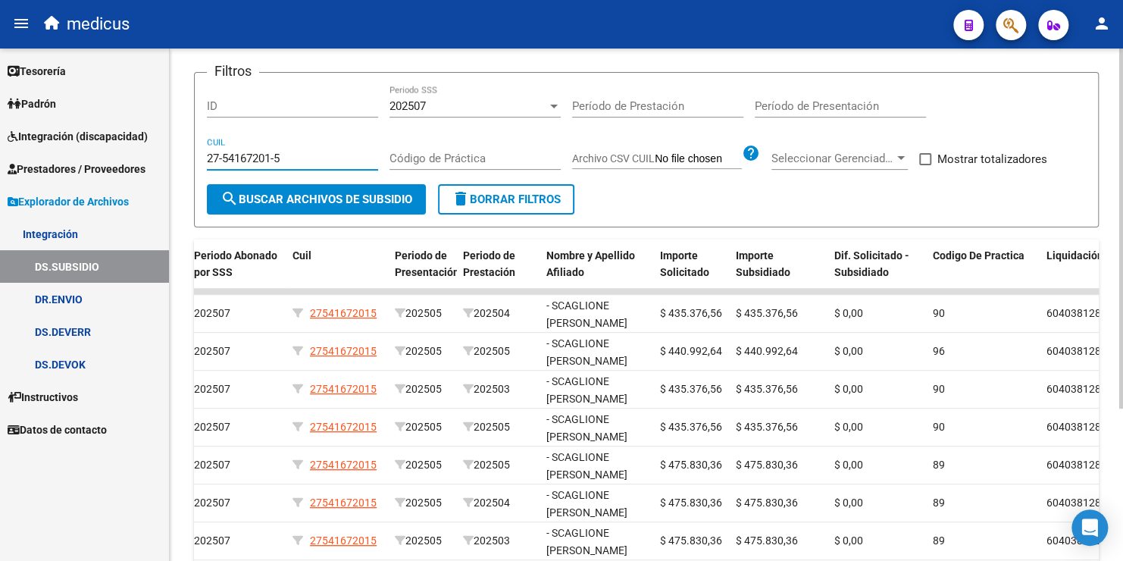
click at [316, 152] on input "27-54167201-5" at bounding box center [292, 159] width 171 height 14
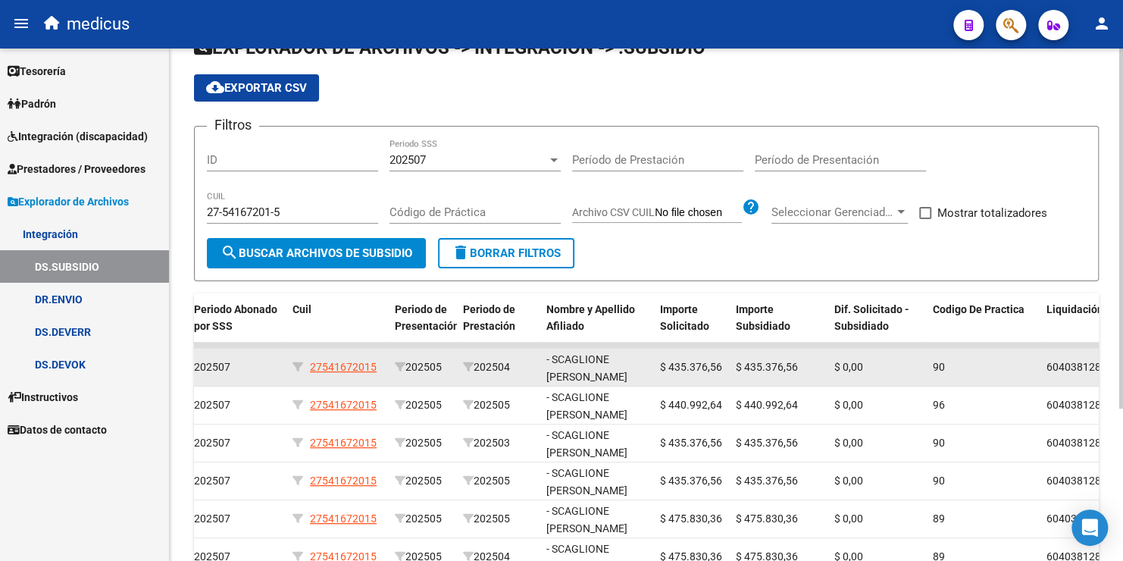
scroll to position [0, 0]
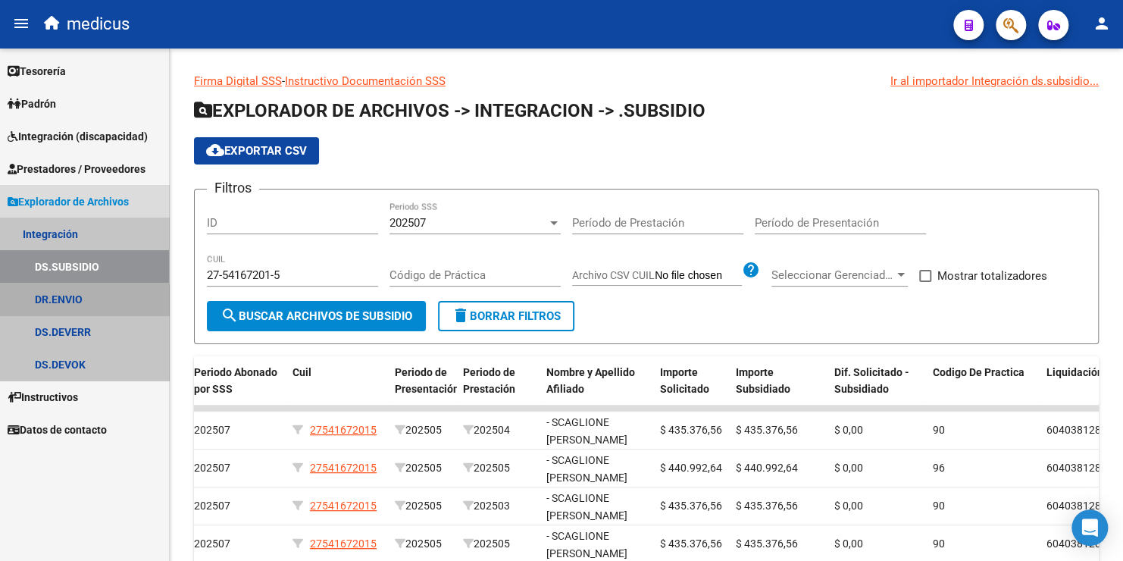
click at [77, 302] on link "DR.ENVIO" at bounding box center [84, 299] width 169 height 33
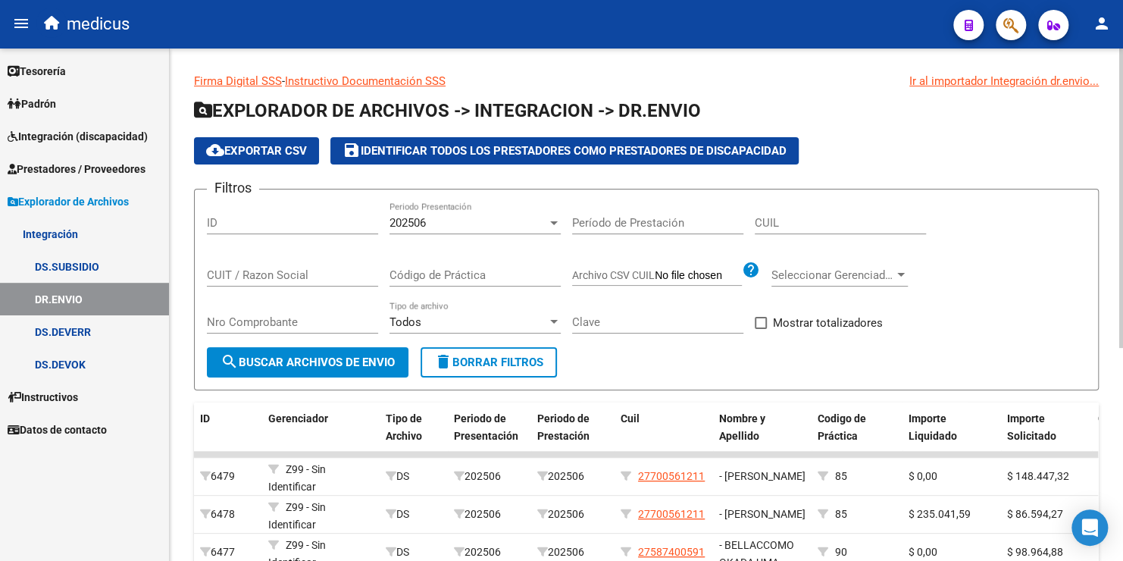
click at [775, 219] on input "CUIL" at bounding box center [840, 223] width 171 height 14
click at [301, 271] on input "CUIT / Razon Social" at bounding box center [292, 275] width 171 height 14
type input "30697729026"
click at [358, 359] on span "search Buscar Archivos de Envio" at bounding box center [308, 362] width 174 height 14
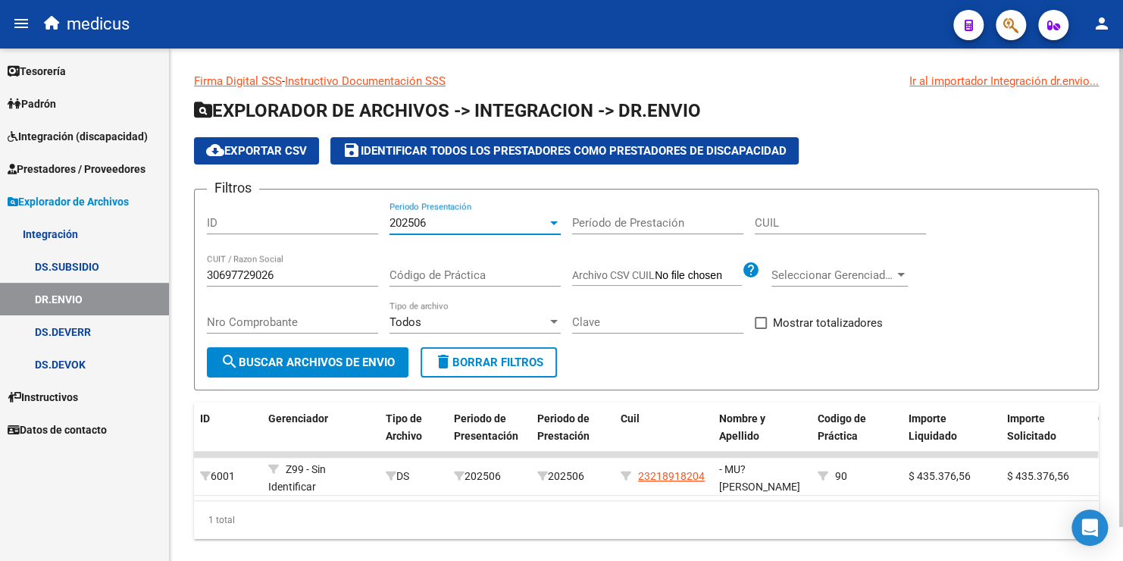
click at [472, 222] on div "202506" at bounding box center [469, 223] width 158 height 14
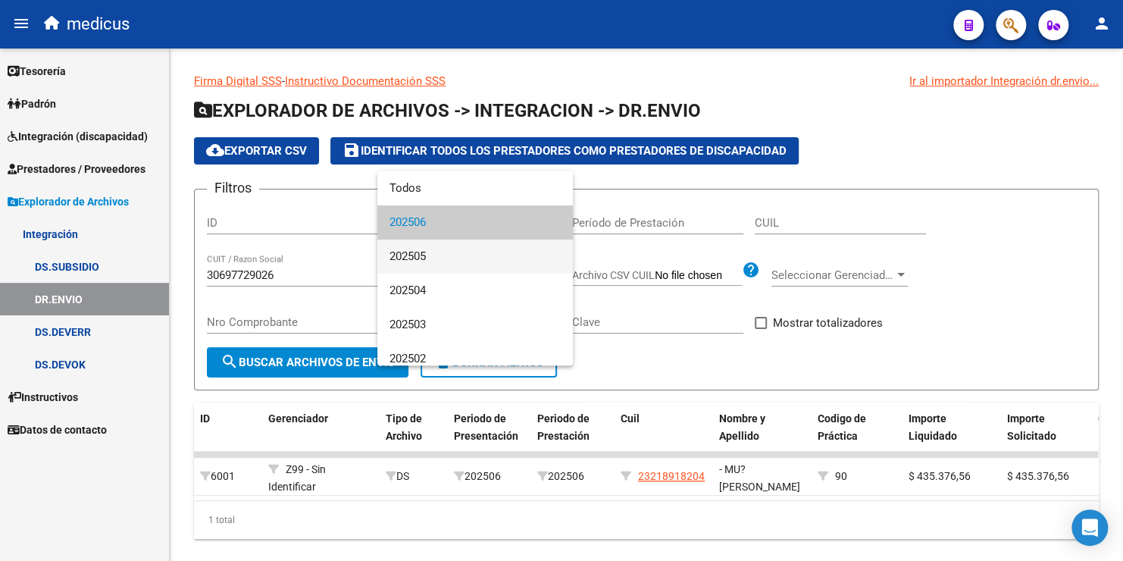
click at [439, 256] on span "202505" at bounding box center [475, 256] width 171 height 34
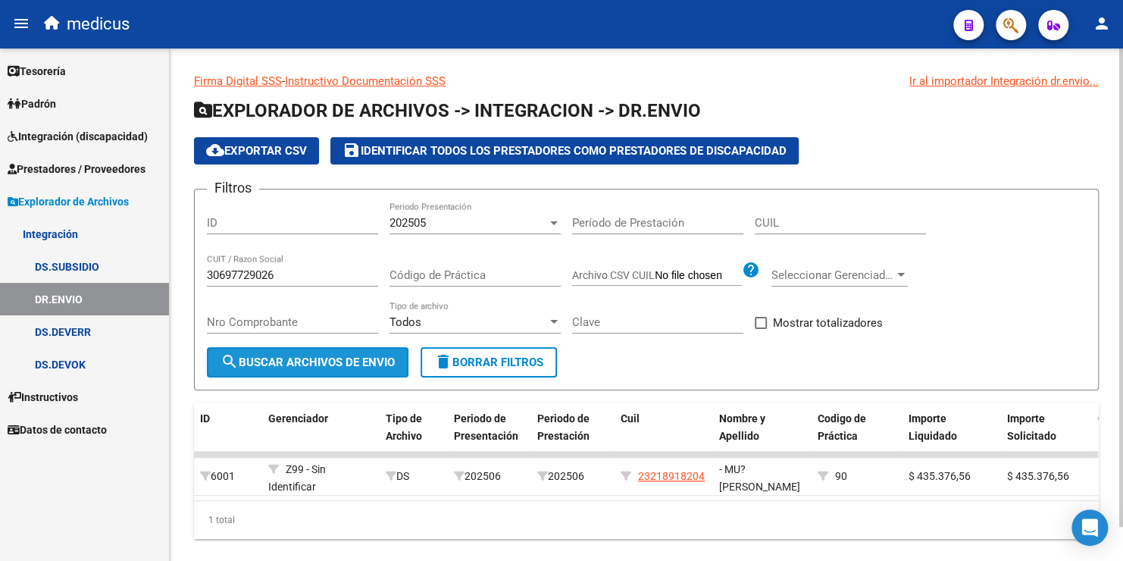
click at [336, 358] on span "search Buscar Archivos de Envio" at bounding box center [308, 362] width 174 height 14
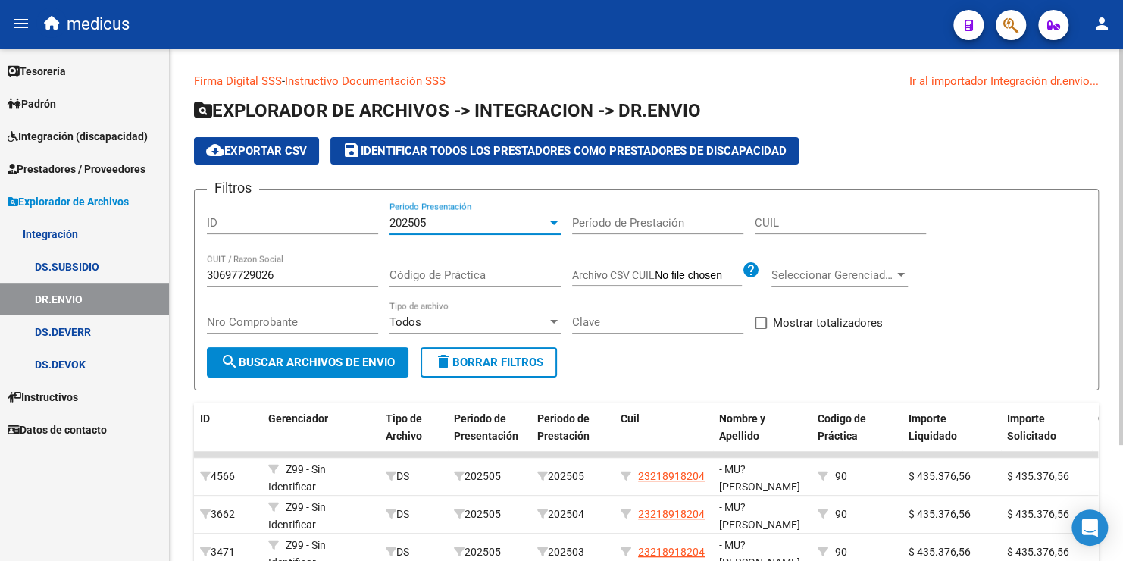
click at [455, 225] on div "202505" at bounding box center [469, 223] width 158 height 14
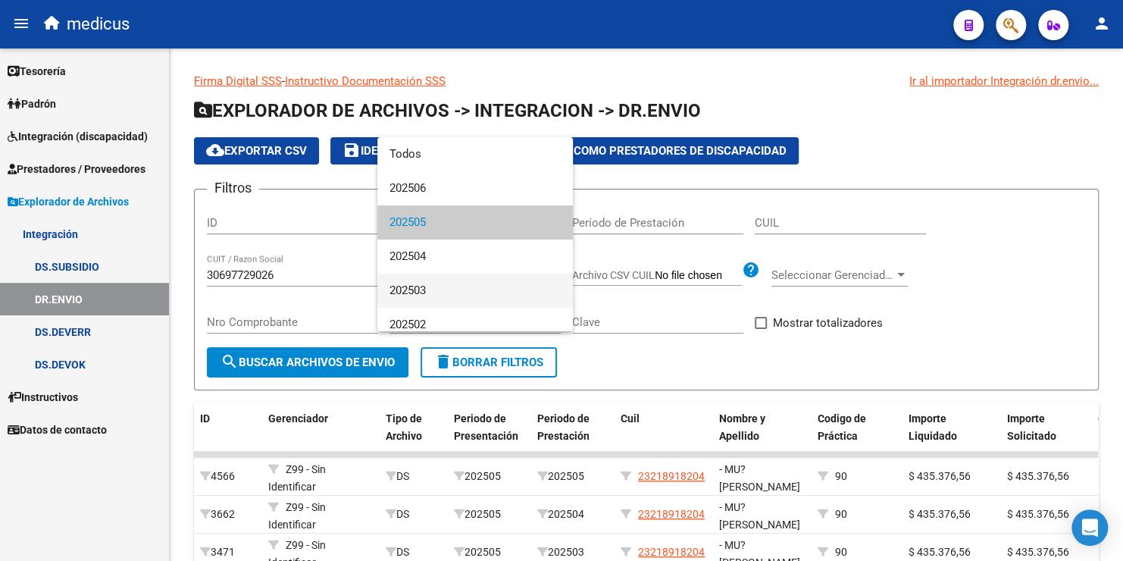
click at [413, 290] on span "202503" at bounding box center [475, 291] width 171 height 34
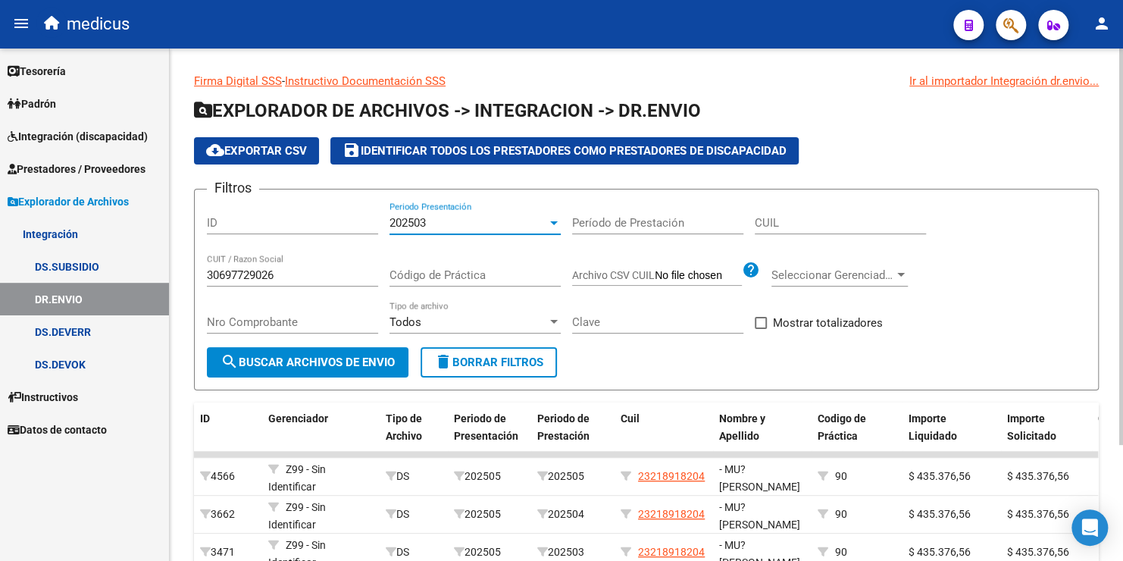
click at [330, 362] on span "search Buscar Archivos de Envio" at bounding box center [308, 362] width 174 height 14
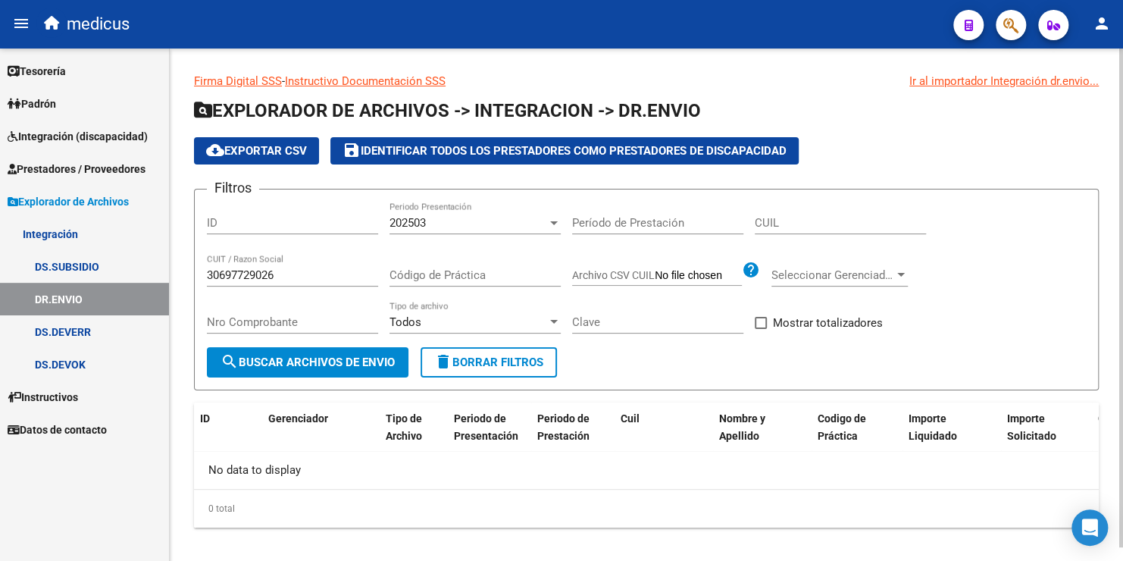
click at [442, 228] on div "202503" at bounding box center [469, 223] width 158 height 14
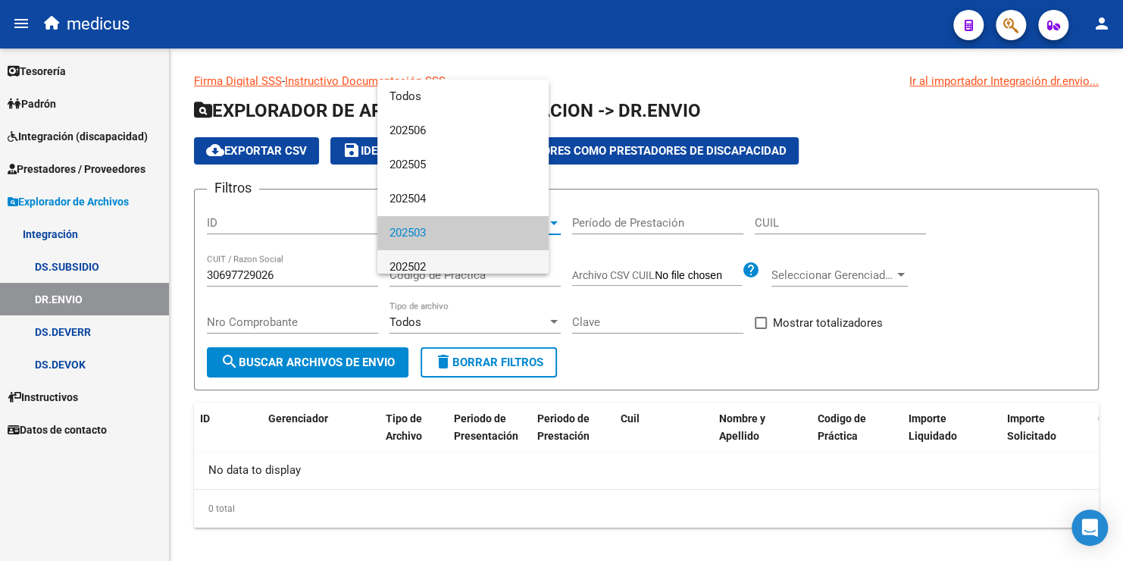
scroll to position [11, 0]
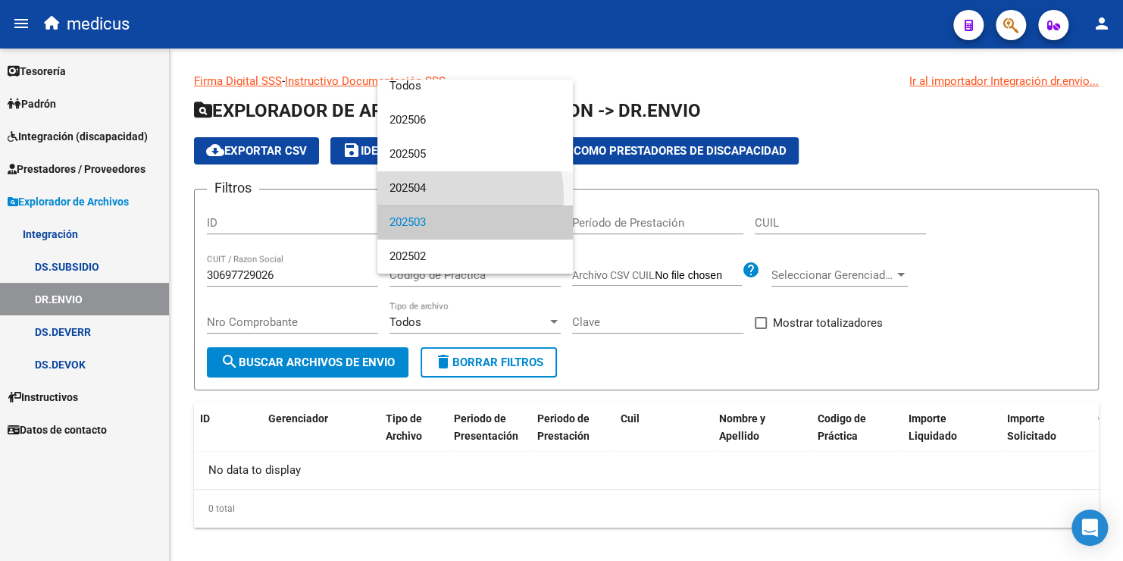
drag, startPoint x: 430, startPoint y: 196, endPoint x: 424, endPoint y: 207, distance: 12.2
click at [430, 197] on span "202504" at bounding box center [475, 188] width 171 height 34
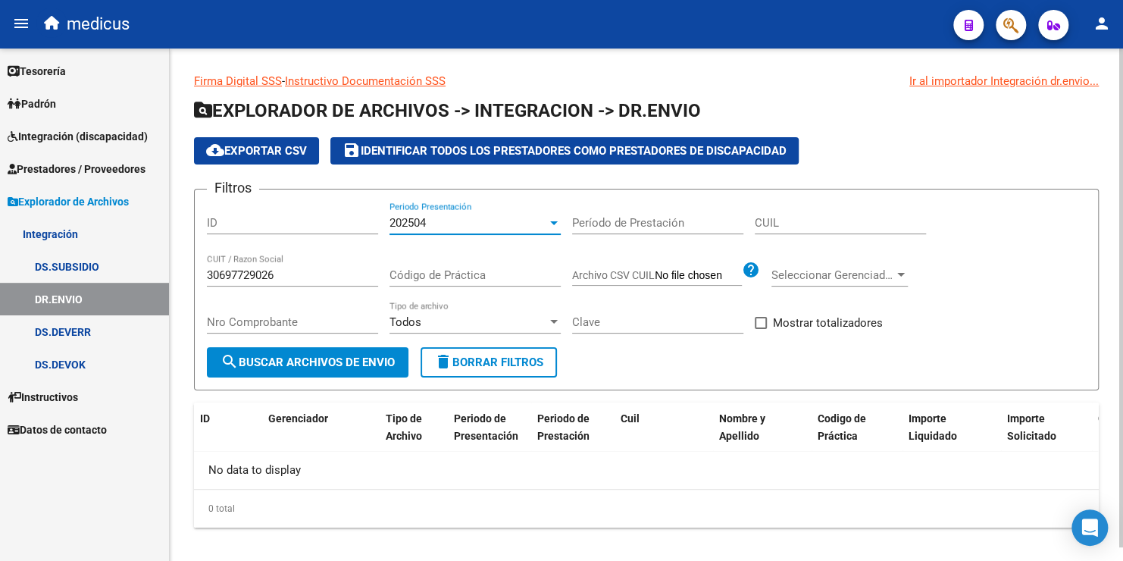
click at [355, 364] on span "search Buscar Archivos de Envio" at bounding box center [308, 362] width 174 height 14
click at [440, 223] on div "202504" at bounding box center [469, 223] width 158 height 14
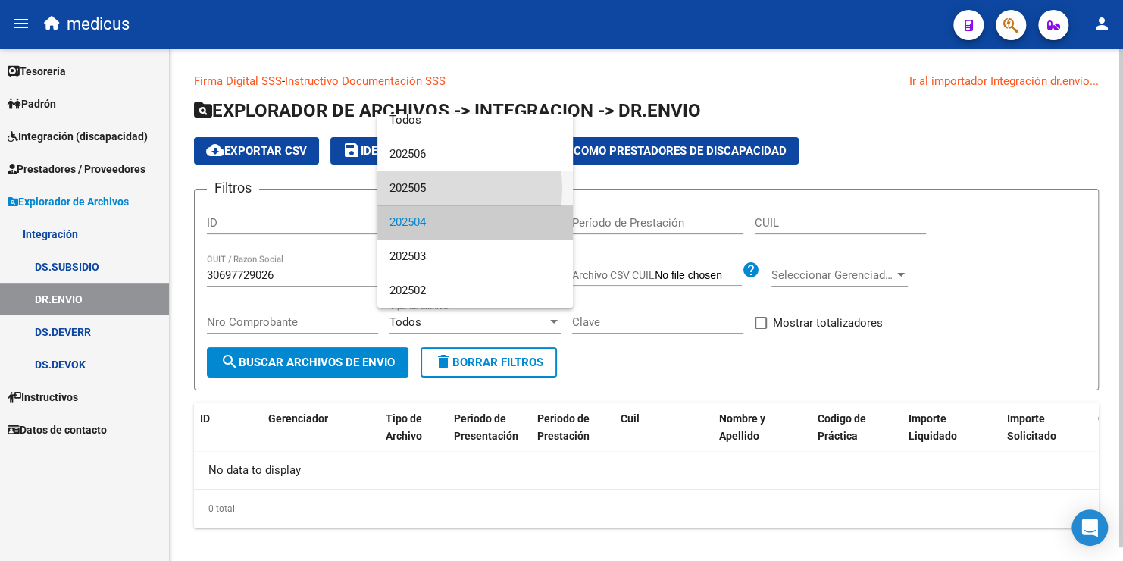
drag, startPoint x: 438, startPoint y: 189, endPoint x: 425, endPoint y: 207, distance: 22.3
click at [438, 189] on span "202505" at bounding box center [475, 188] width 171 height 34
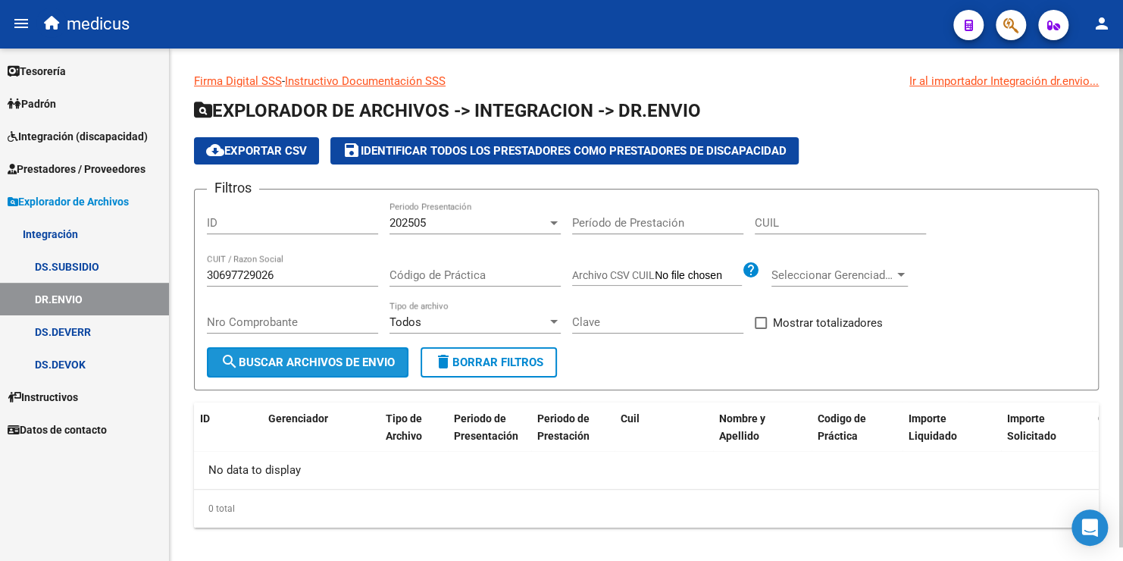
click at [363, 361] on span "search Buscar Archivos de Envio" at bounding box center [308, 362] width 174 height 14
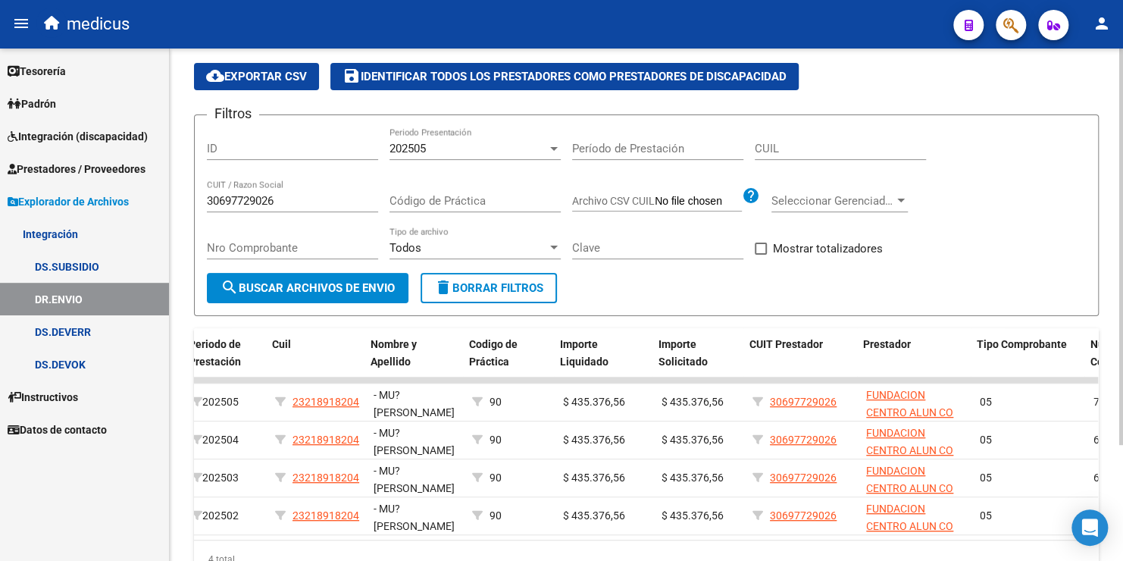
scroll to position [0, 349]
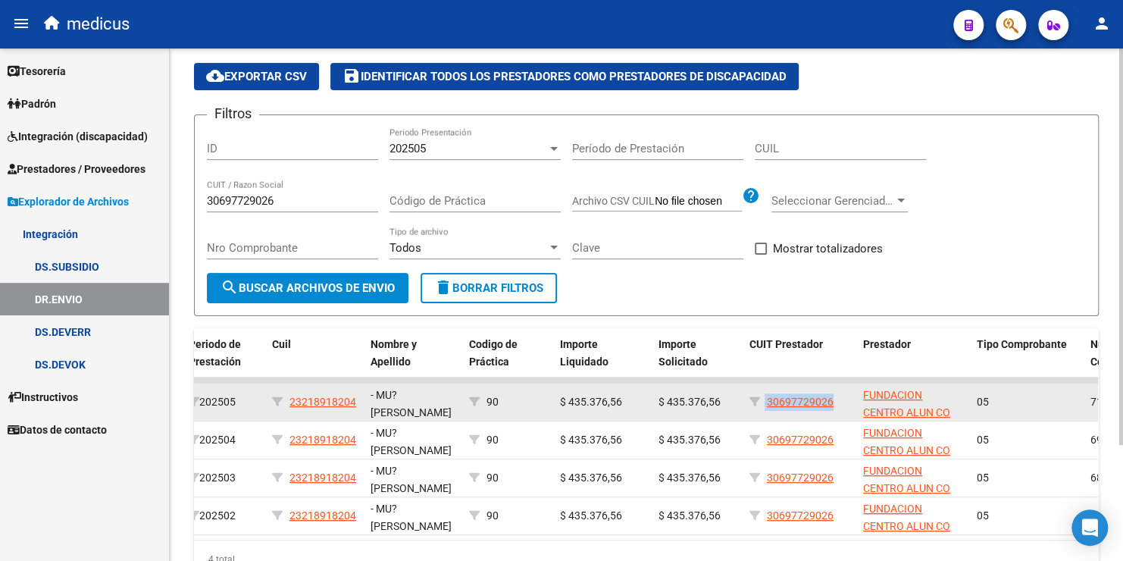
drag, startPoint x: 837, startPoint y: 399, endPoint x: 765, endPoint y: 400, distance: 72.0
click at [765, 400] on div "30697729026" at bounding box center [801, 401] width 102 height 17
copy div "30697729026"
